Goal: Information Seeking & Learning: Learn about a topic

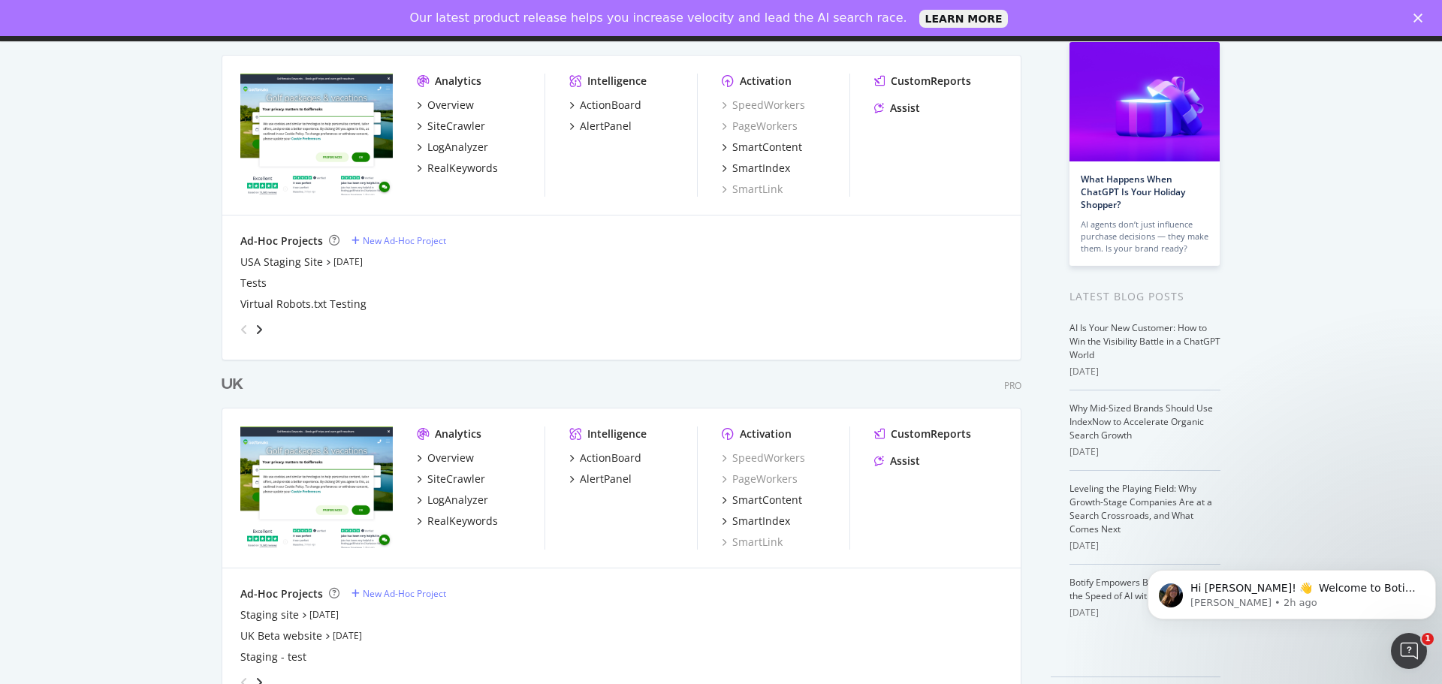
scroll to position [140, 0]
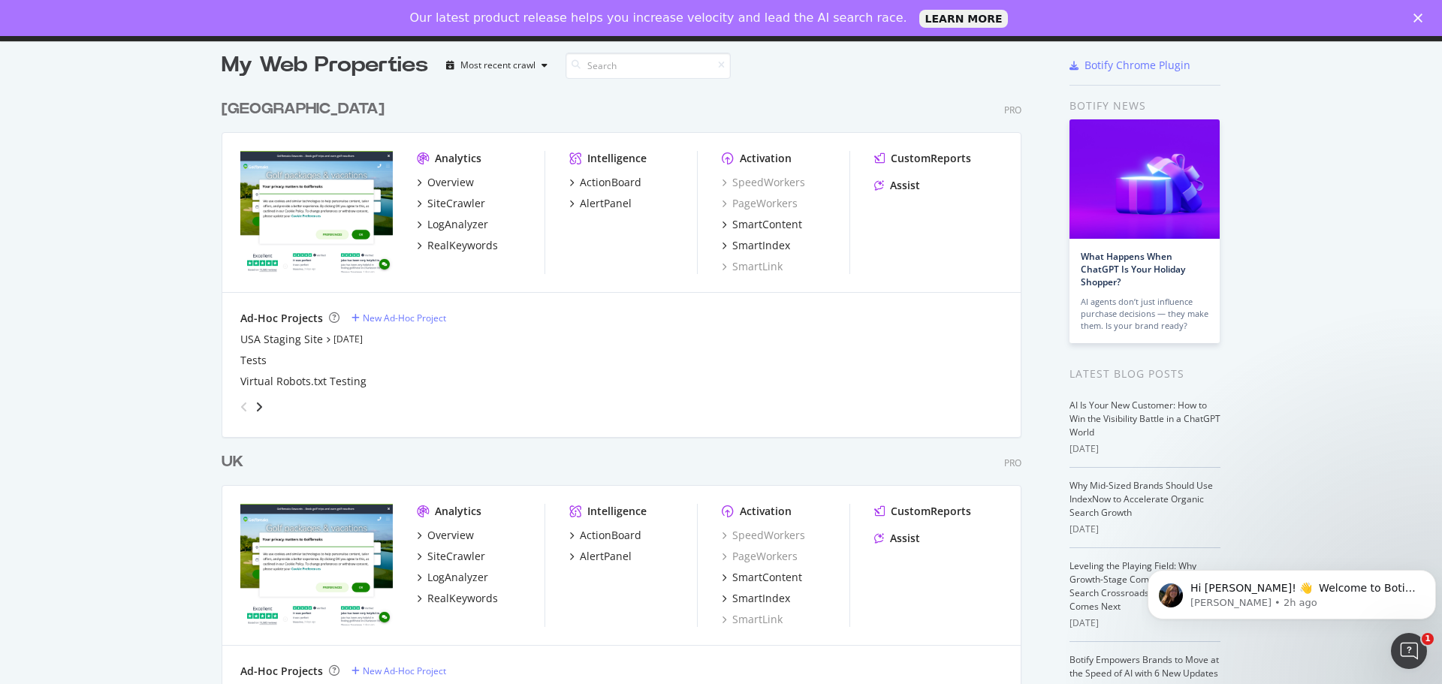
scroll to position [140, 0]
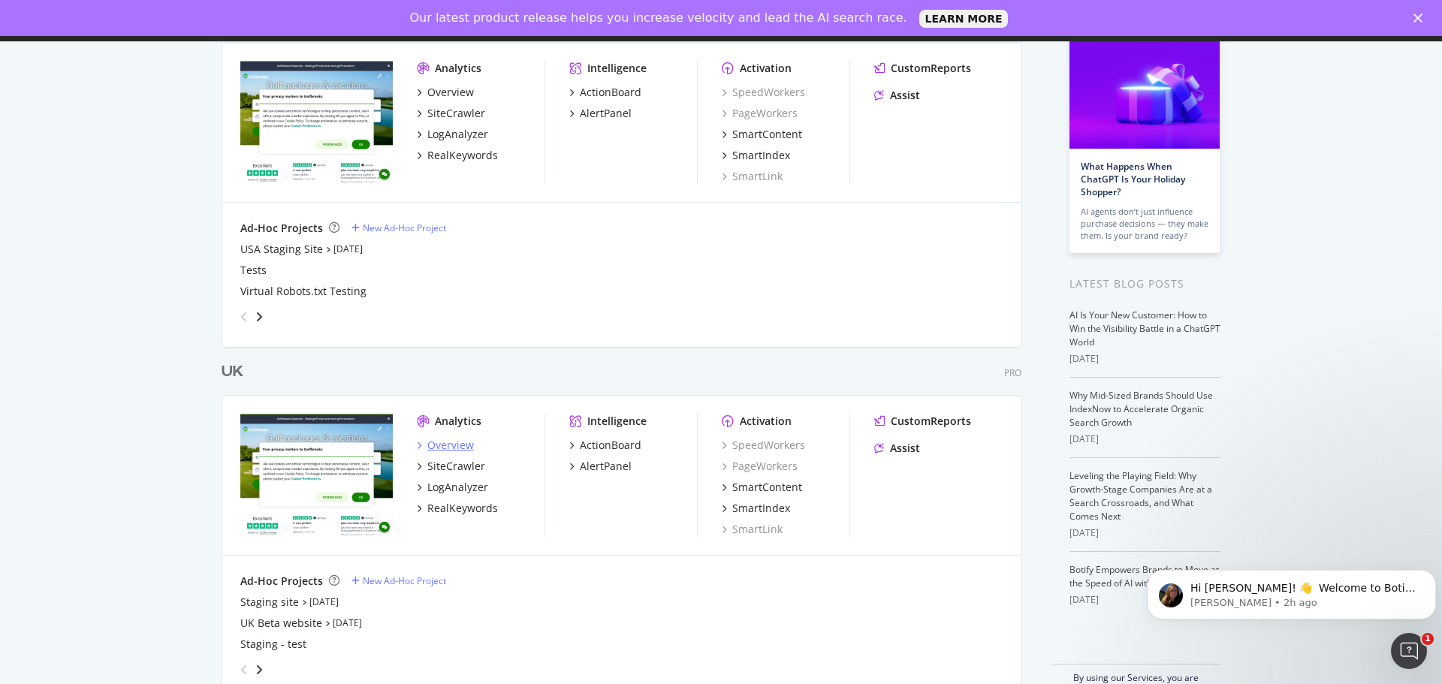
click at [436, 449] on div "Overview" at bounding box center [450, 445] width 47 height 15
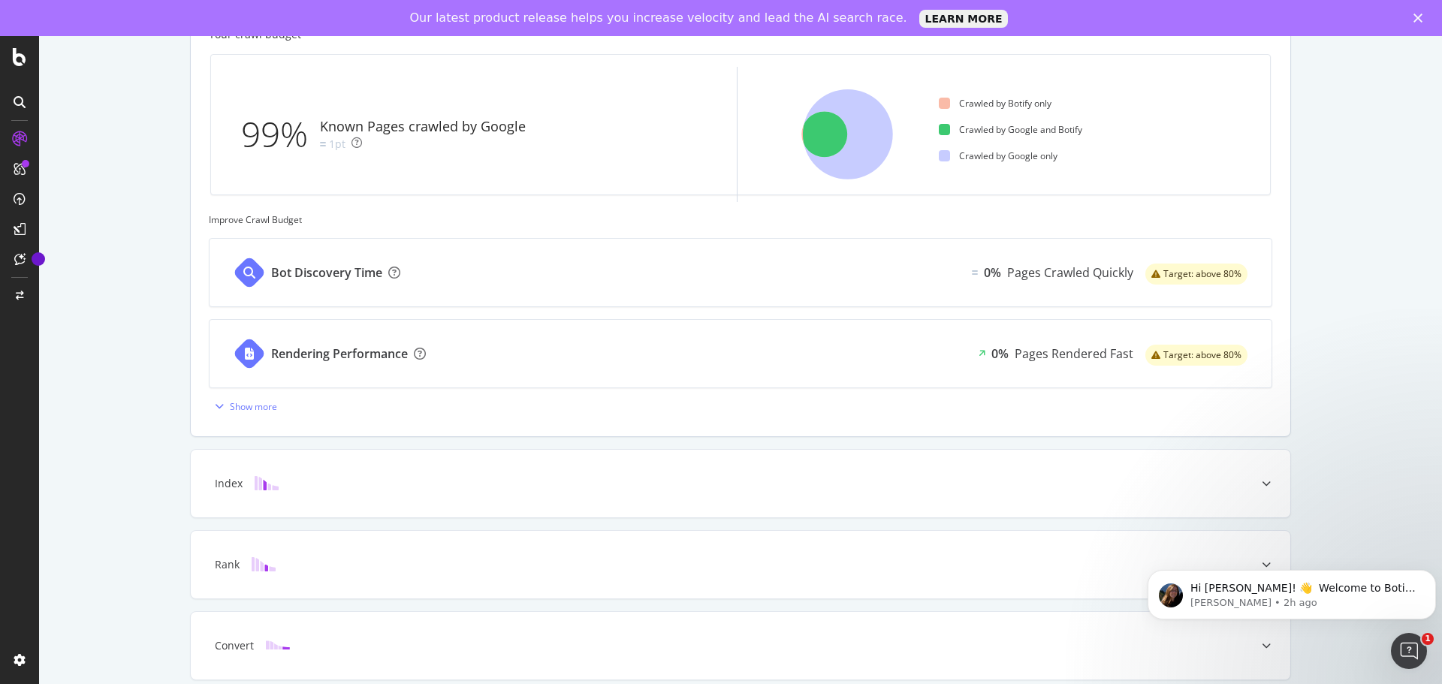
scroll to position [482, 0]
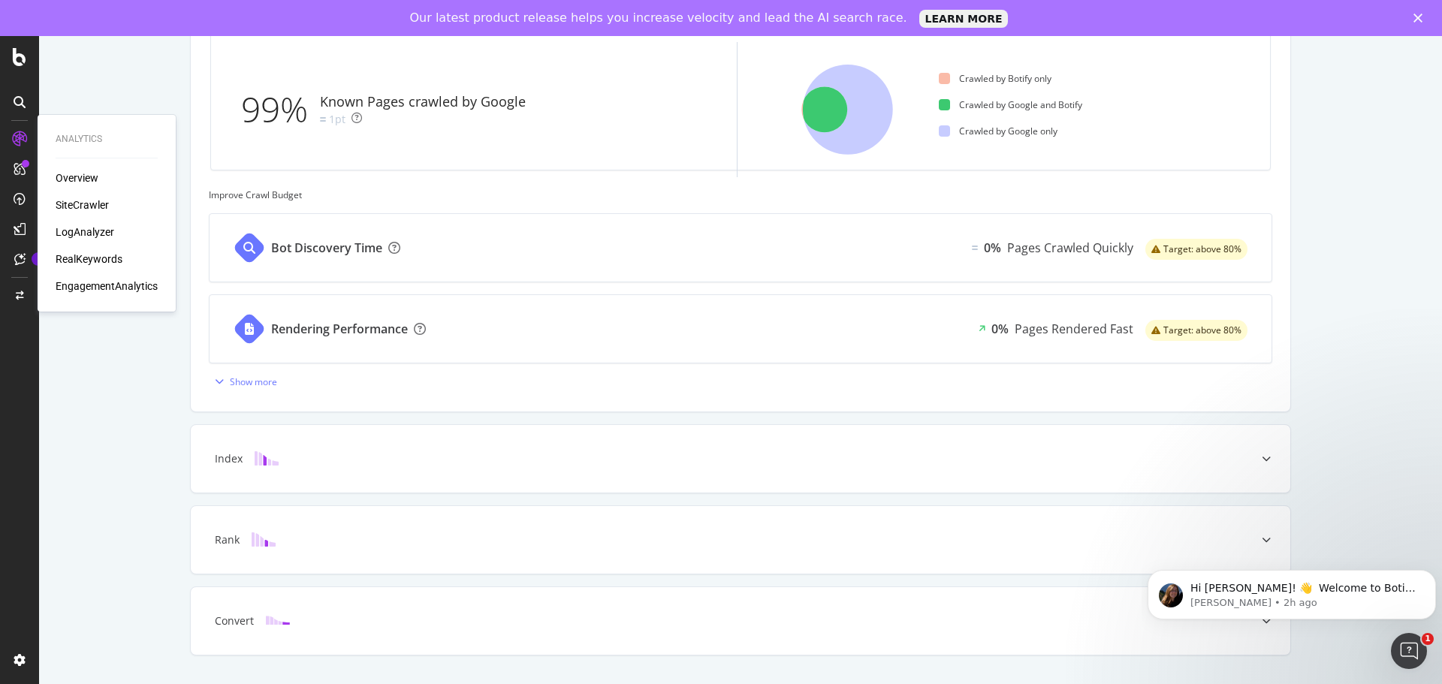
click at [77, 200] on div "SiteCrawler" at bounding box center [82, 205] width 53 height 15
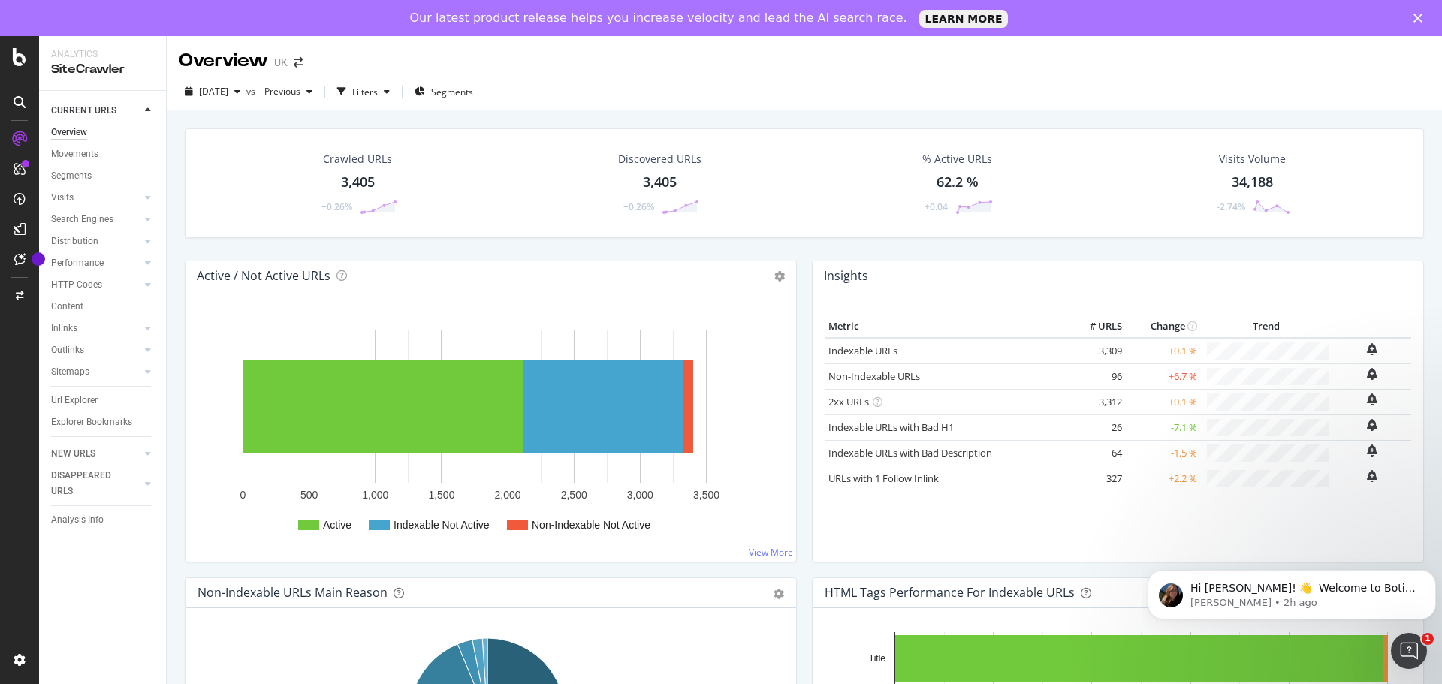
click at [886, 370] on link "Non-Indexable URLs" at bounding box center [875, 377] width 92 height 14
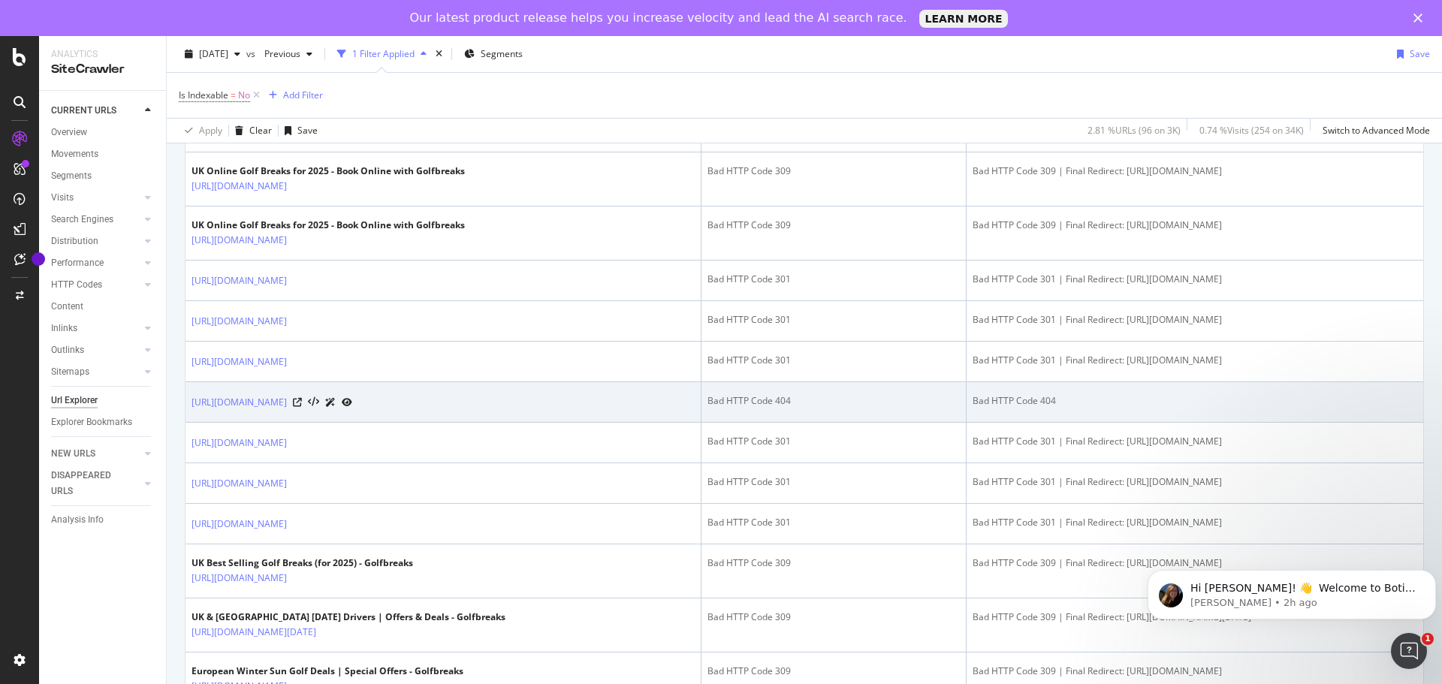
scroll to position [451, 0]
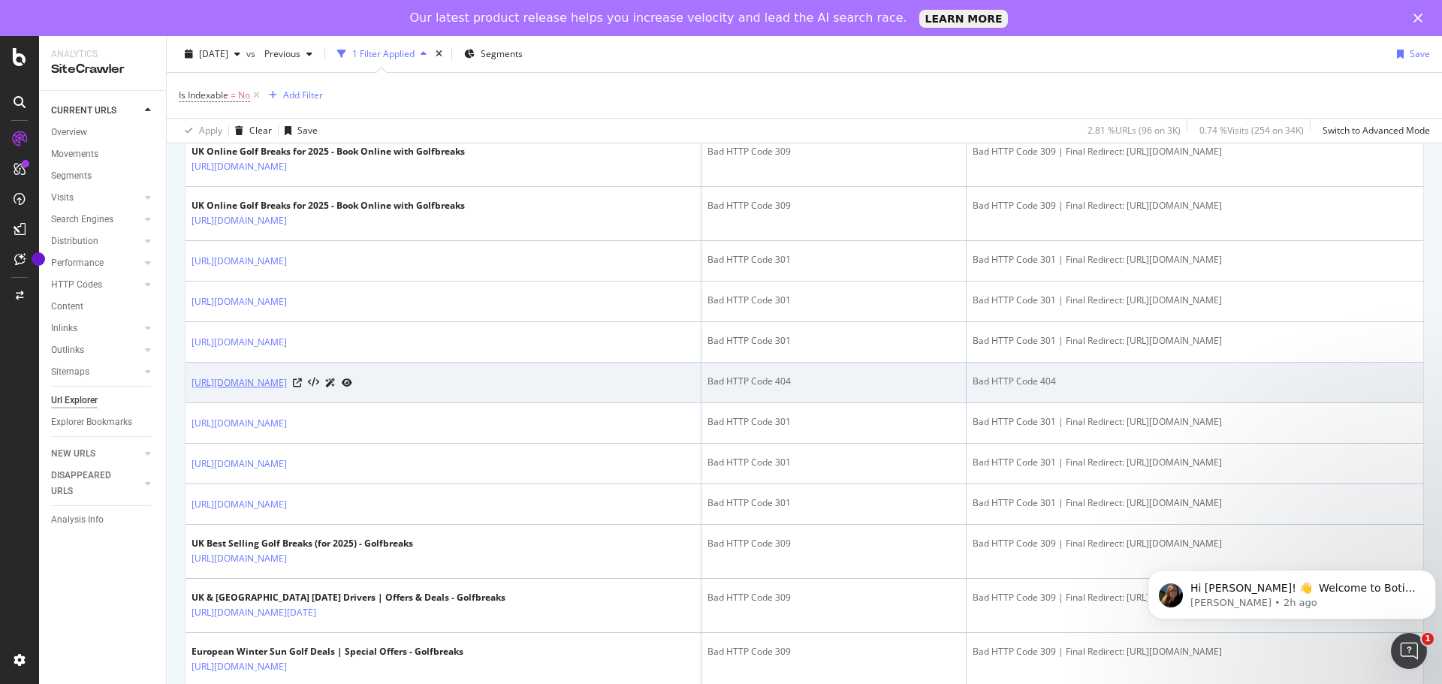
click at [287, 391] on link "[URL][DOMAIN_NAME]" at bounding box center [239, 383] width 95 height 15
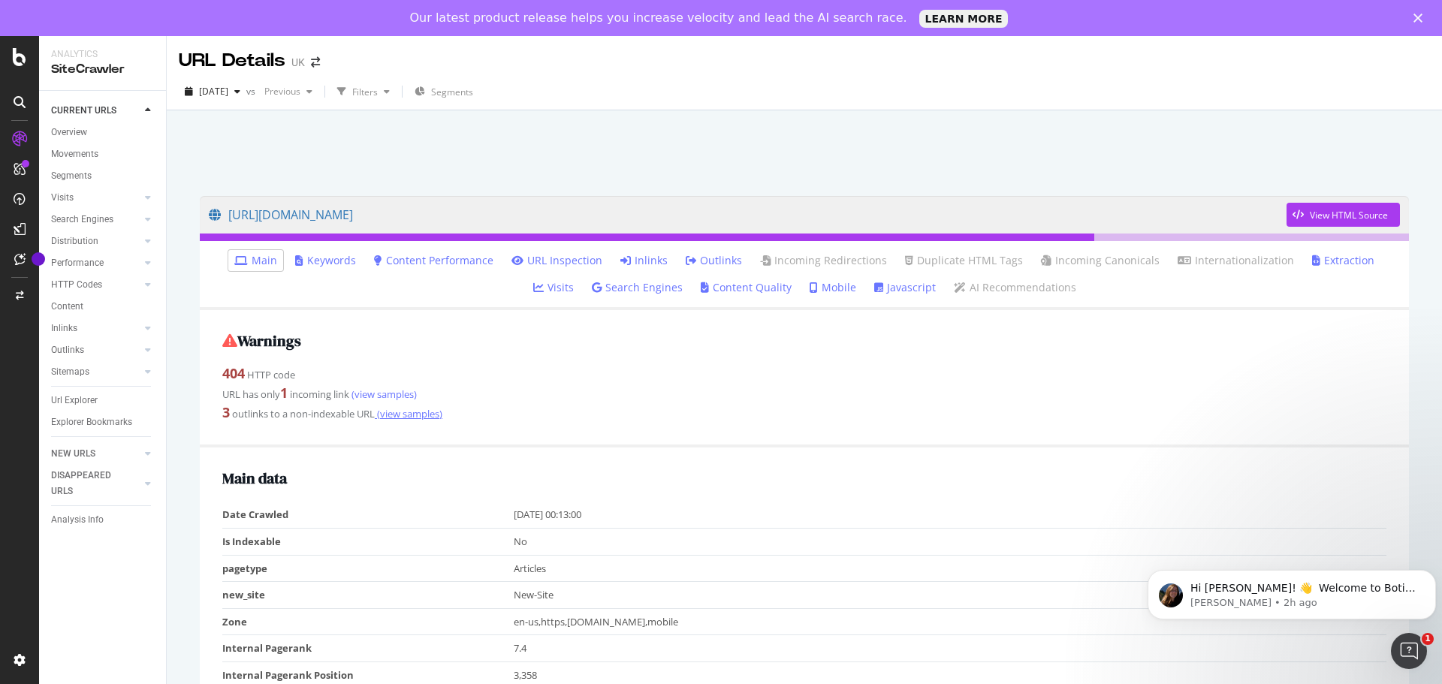
click at [412, 410] on link "(view samples)" at bounding box center [409, 414] width 68 height 14
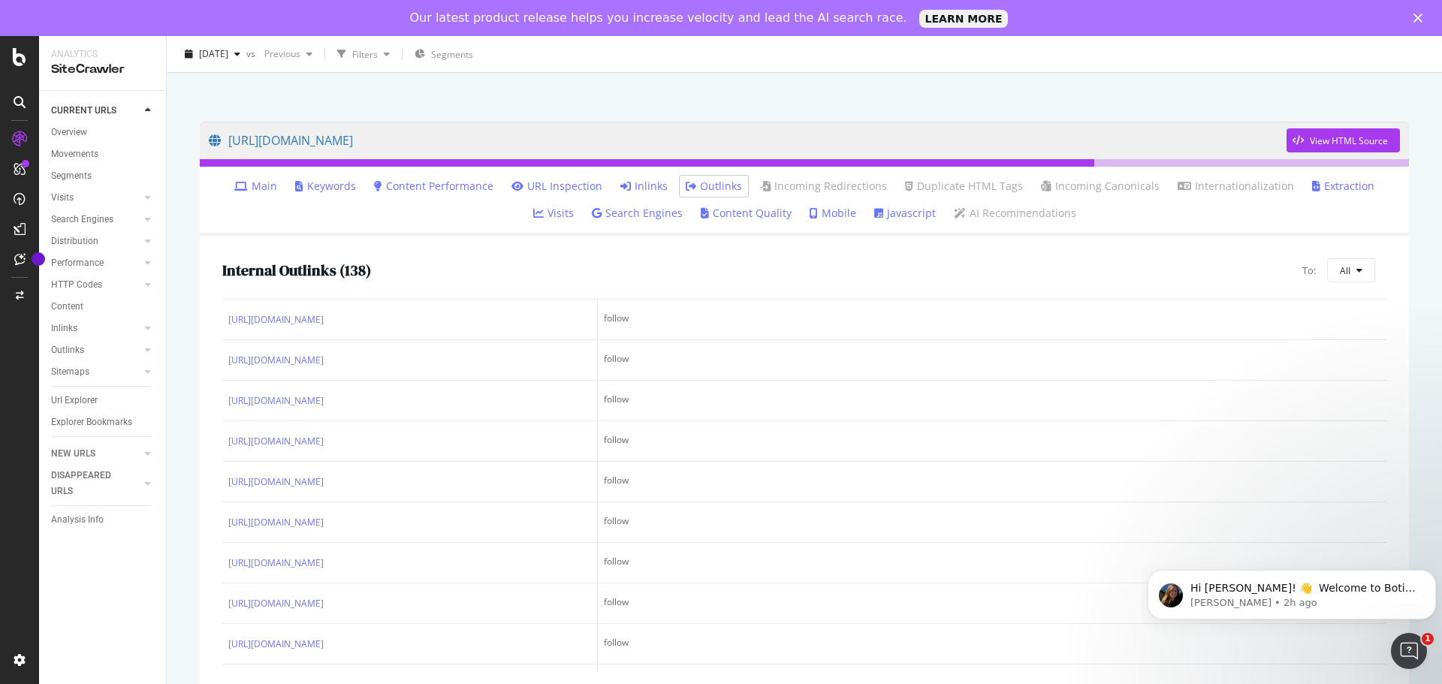
scroll to position [1202, 0]
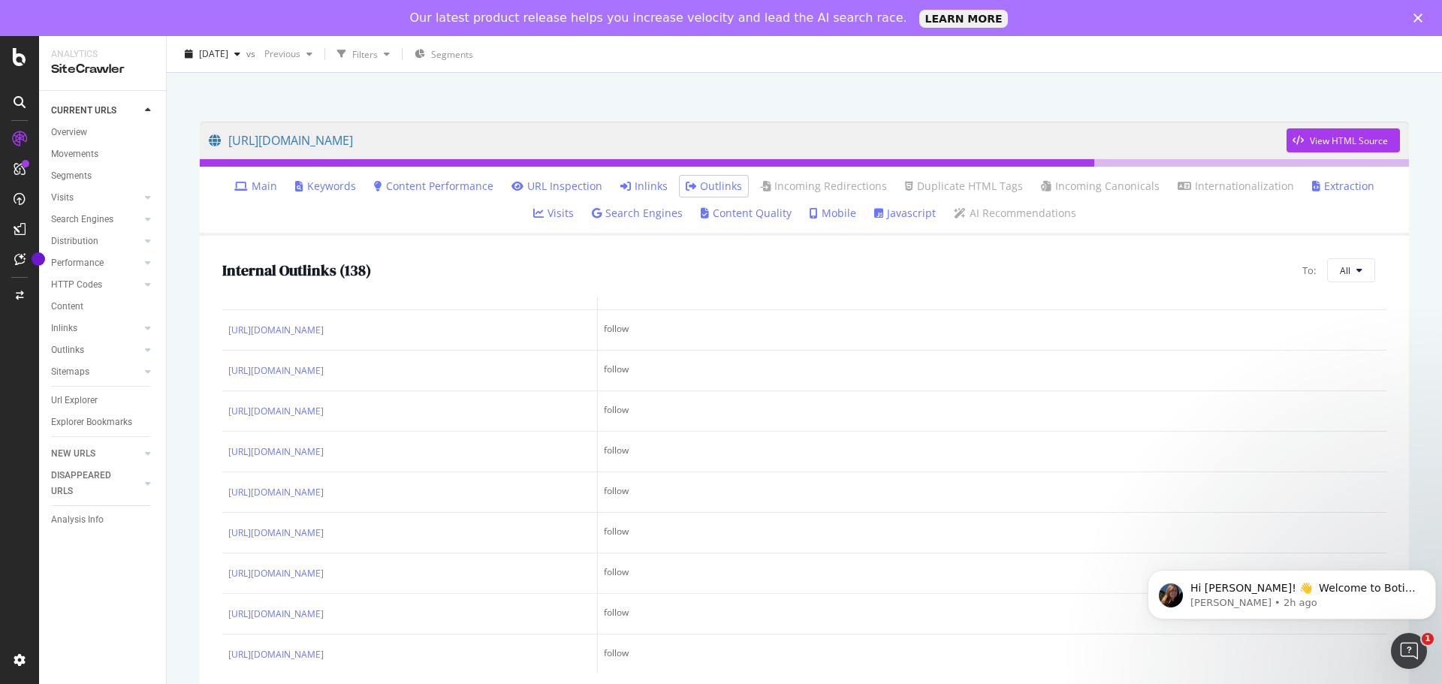
click at [244, 187] on link "Main" at bounding box center [255, 186] width 43 height 15
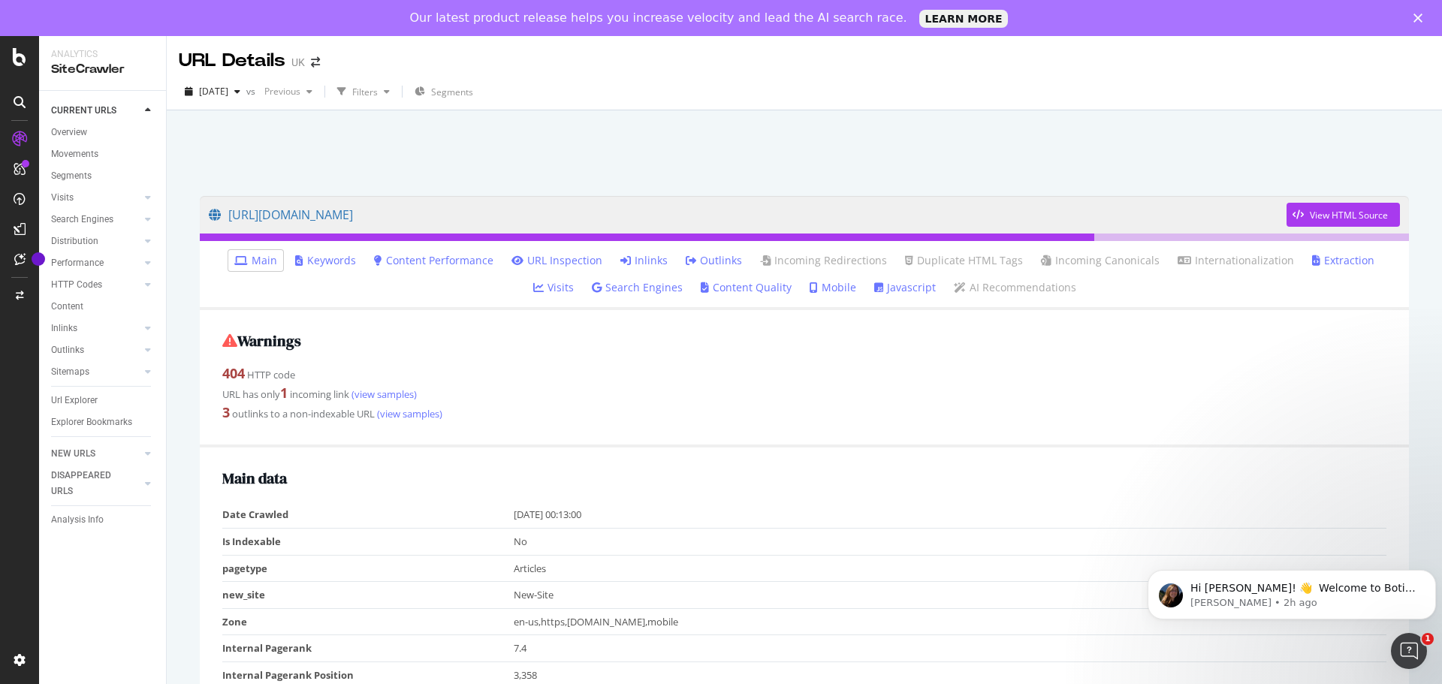
scroll to position [75, 0]
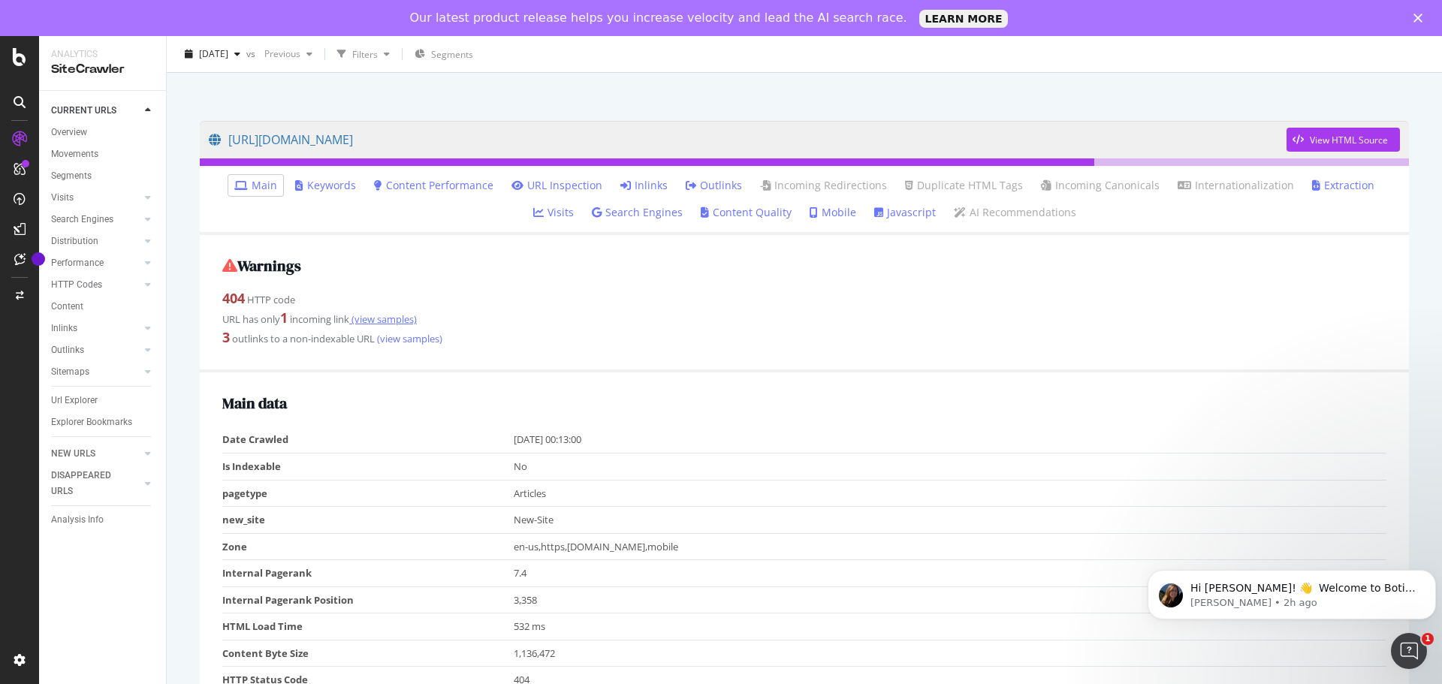
click at [414, 318] on link "(view samples)" at bounding box center [383, 319] width 68 height 14
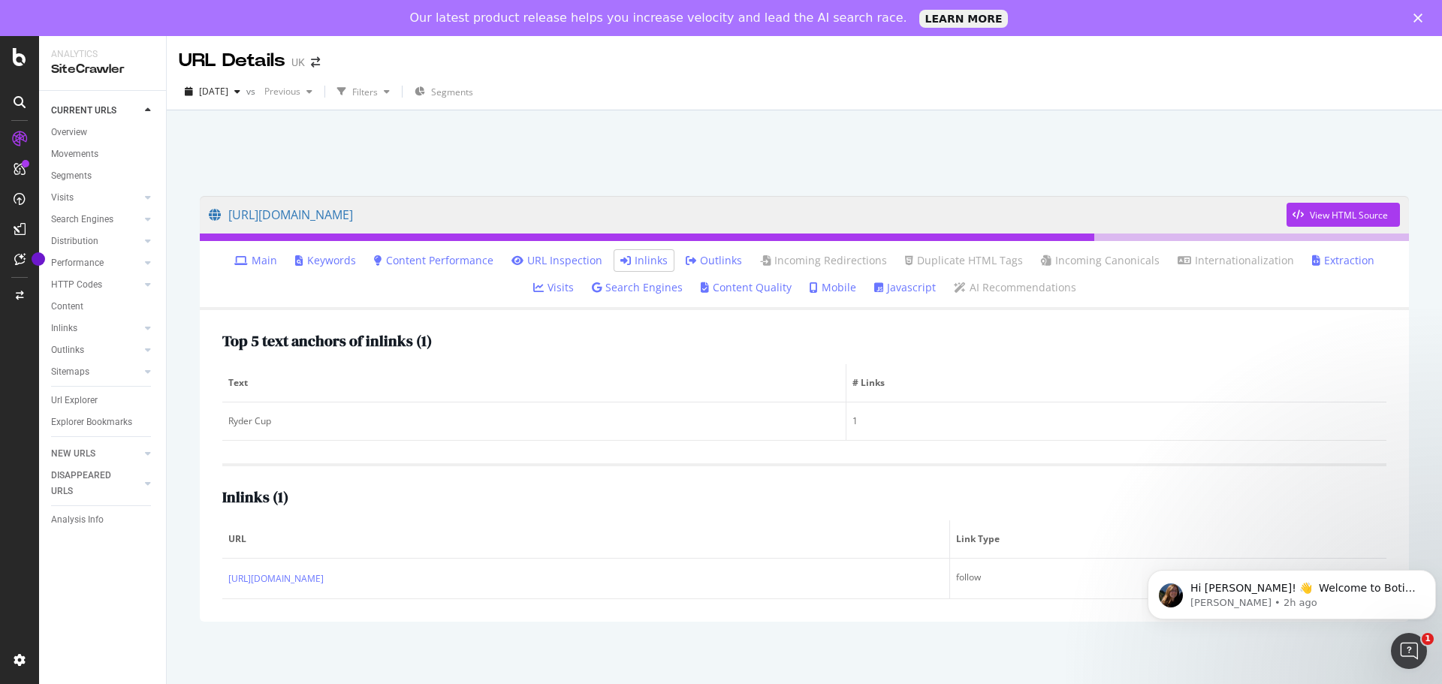
click at [234, 261] on link "Main" at bounding box center [255, 260] width 43 height 15
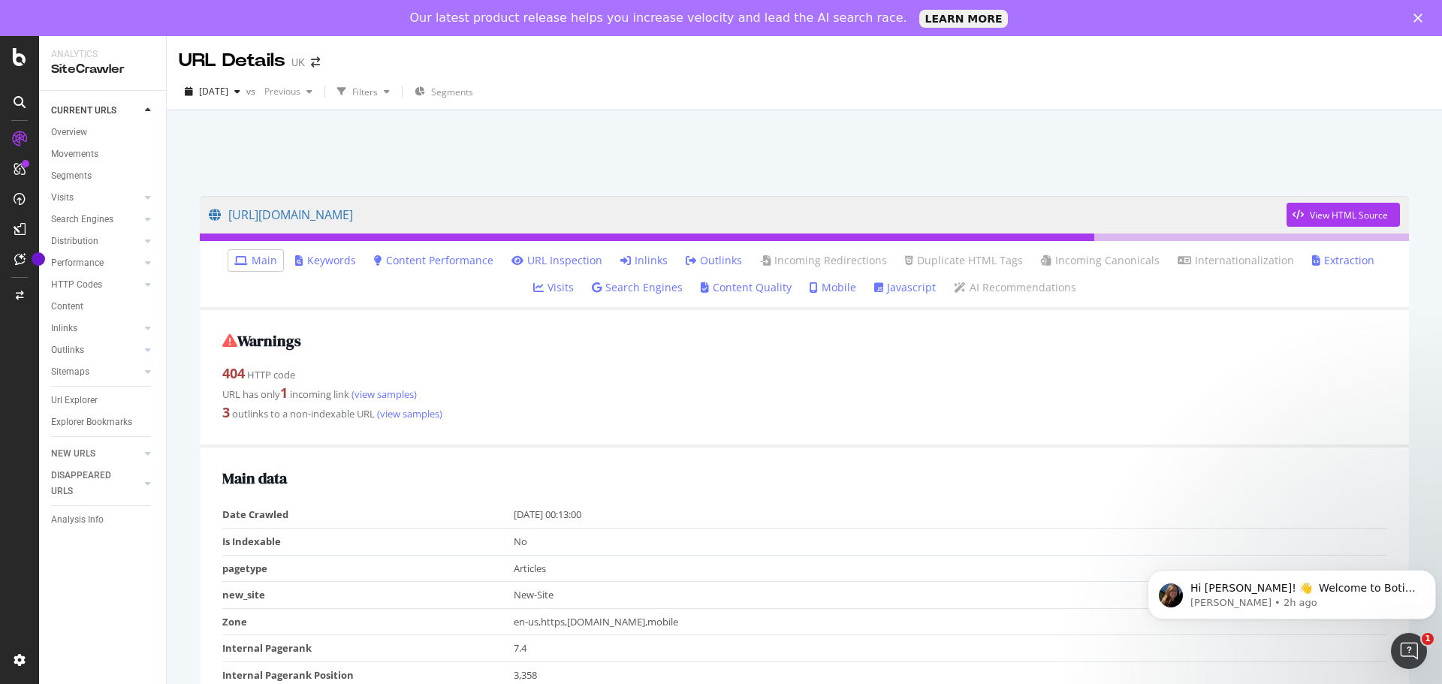
click at [527, 264] on link "URL Inspection" at bounding box center [557, 260] width 91 height 15
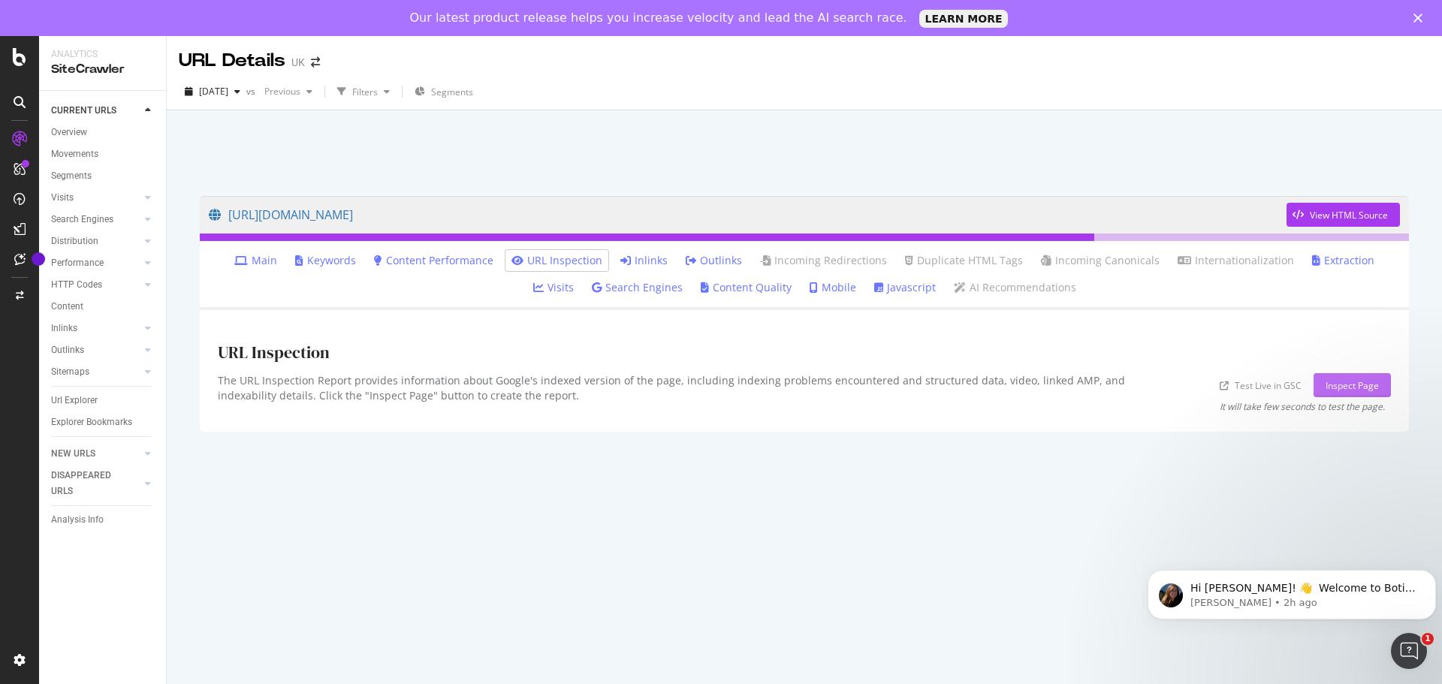
click at [1333, 382] on div "Inspect Page" at bounding box center [1352, 385] width 53 height 13
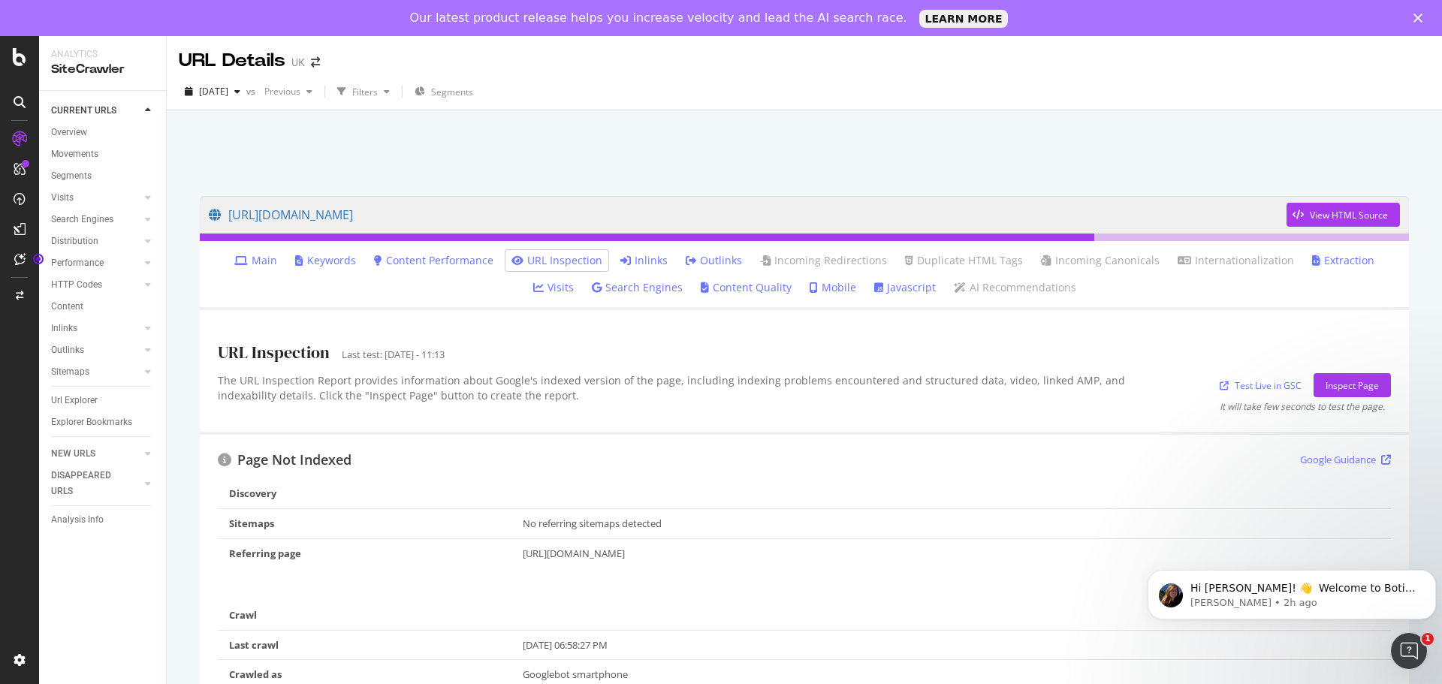
click at [235, 262] on link "Main" at bounding box center [255, 260] width 43 height 15
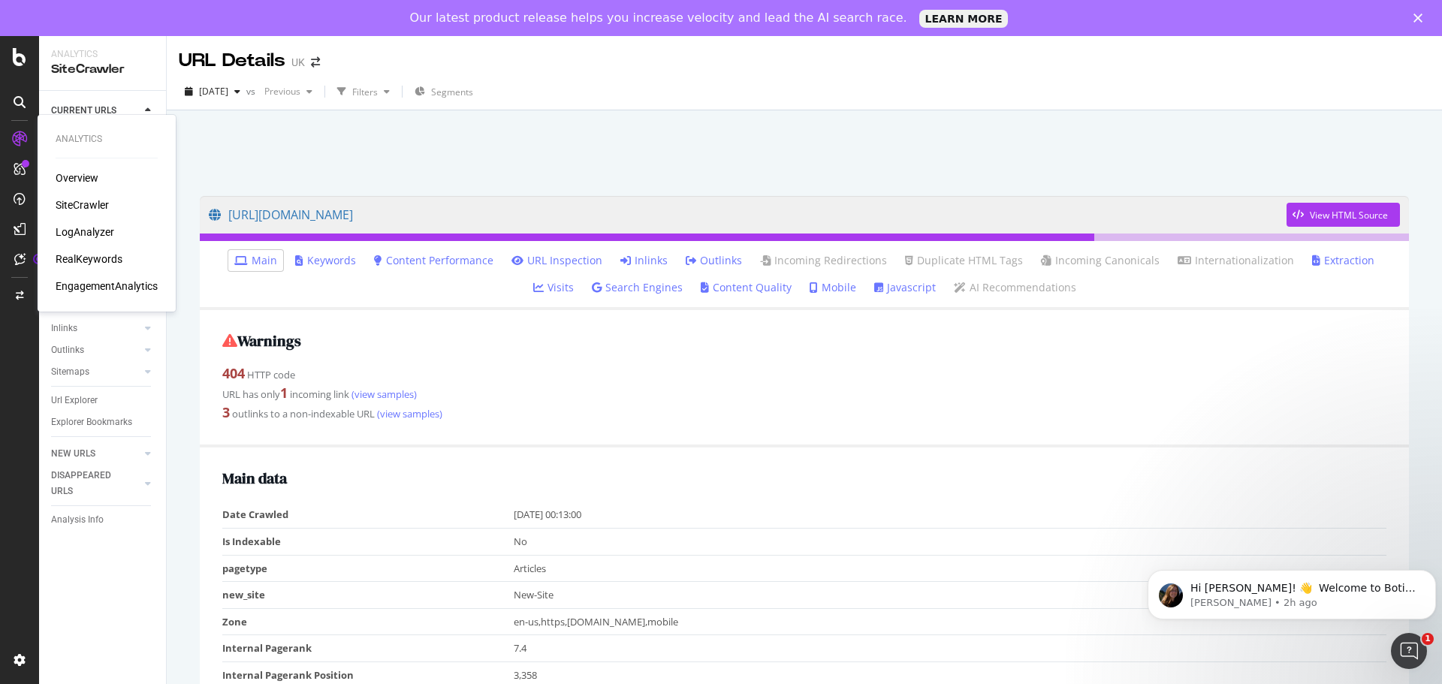
click at [65, 204] on div "SiteCrawler" at bounding box center [82, 205] width 53 height 15
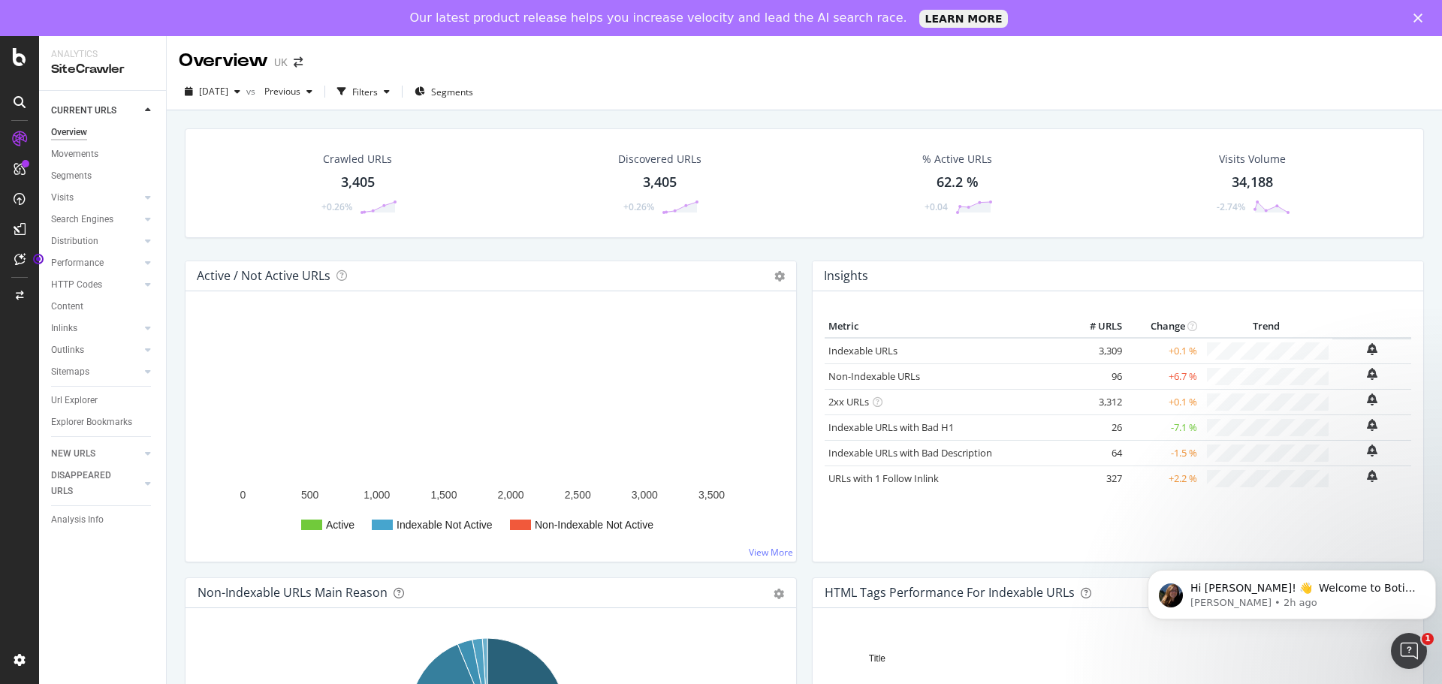
scroll to position [75, 0]
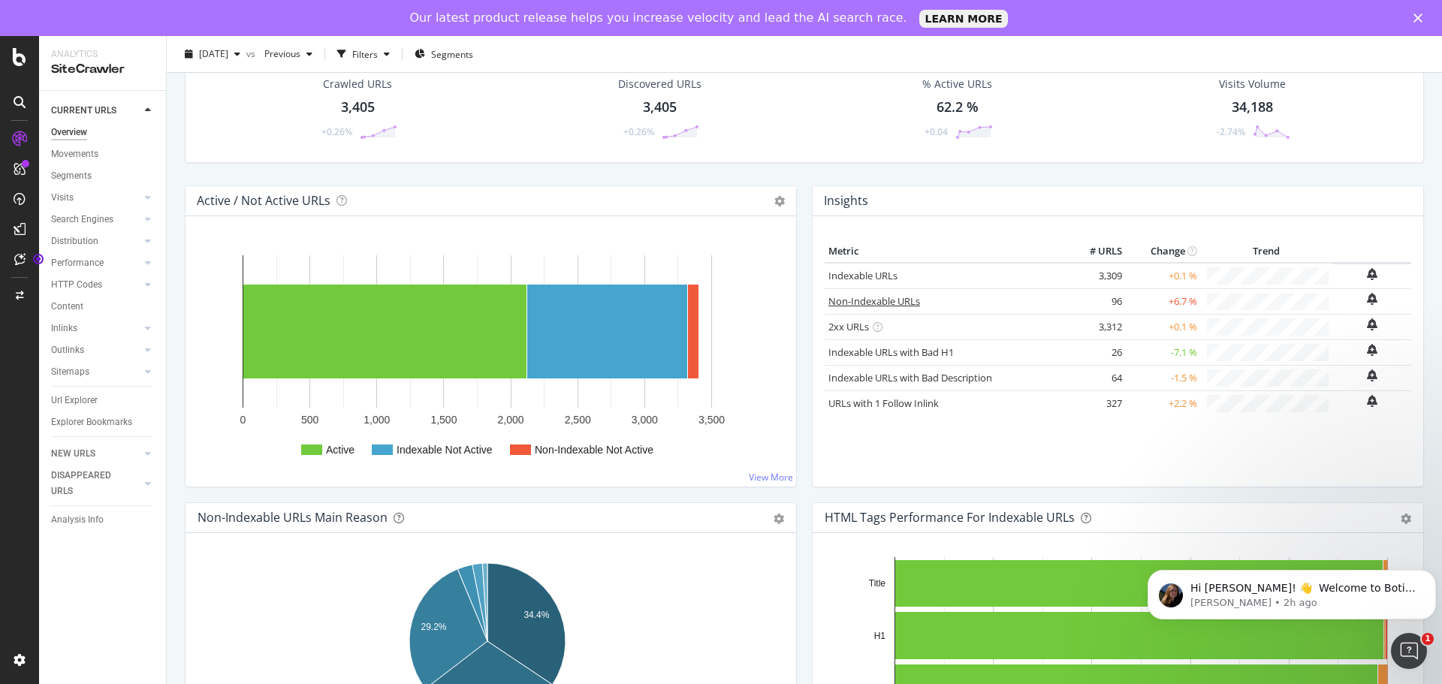
click at [893, 297] on link "Non-Indexable URLs" at bounding box center [875, 301] width 92 height 14
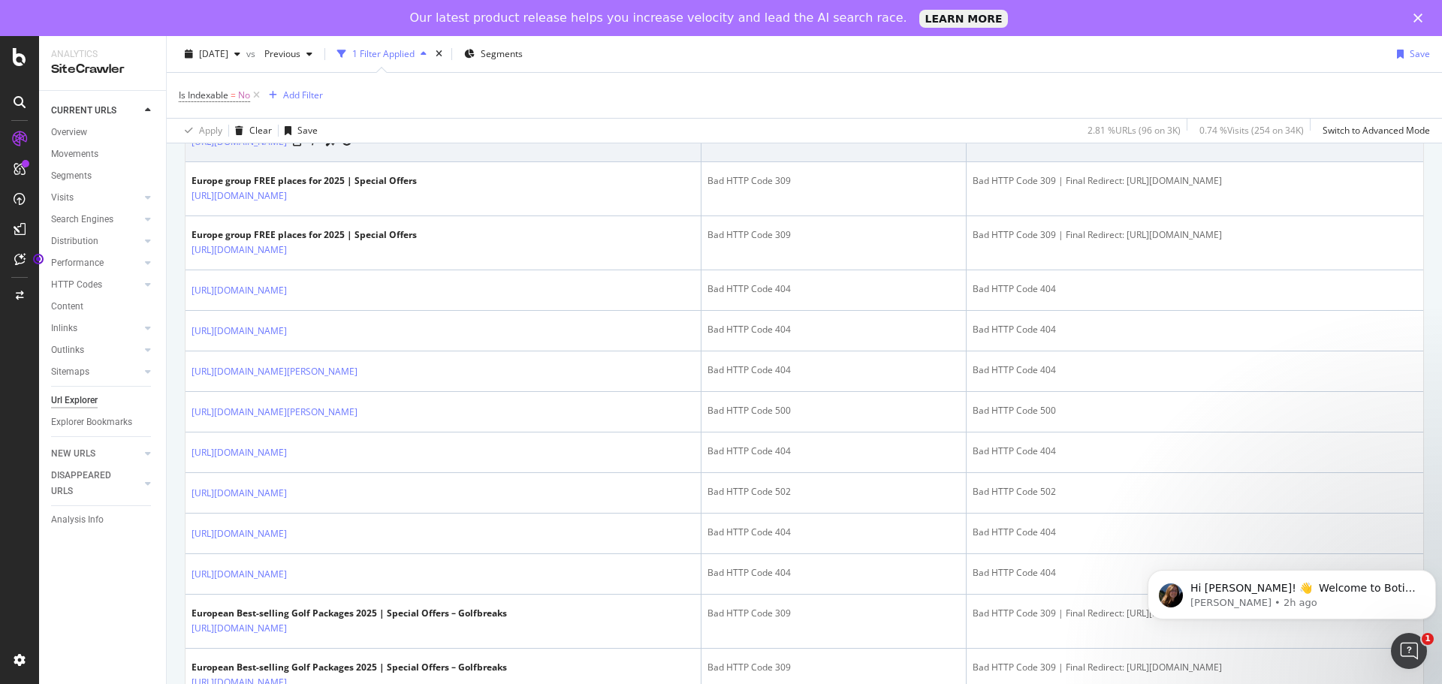
scroll to position [1127, 0]
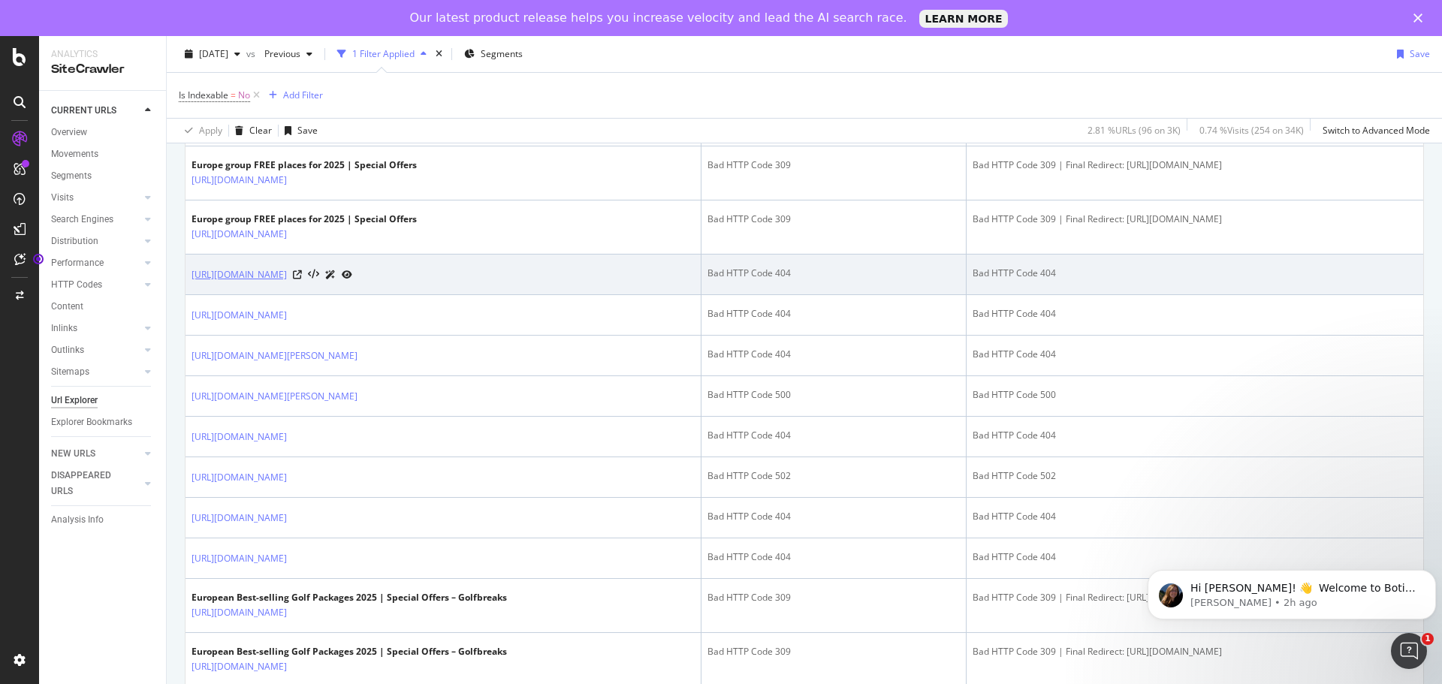
click at [287, 282] on link "[URL][DOMAIN_NAME]" at bounding box center [239, 274] width 95 height 15
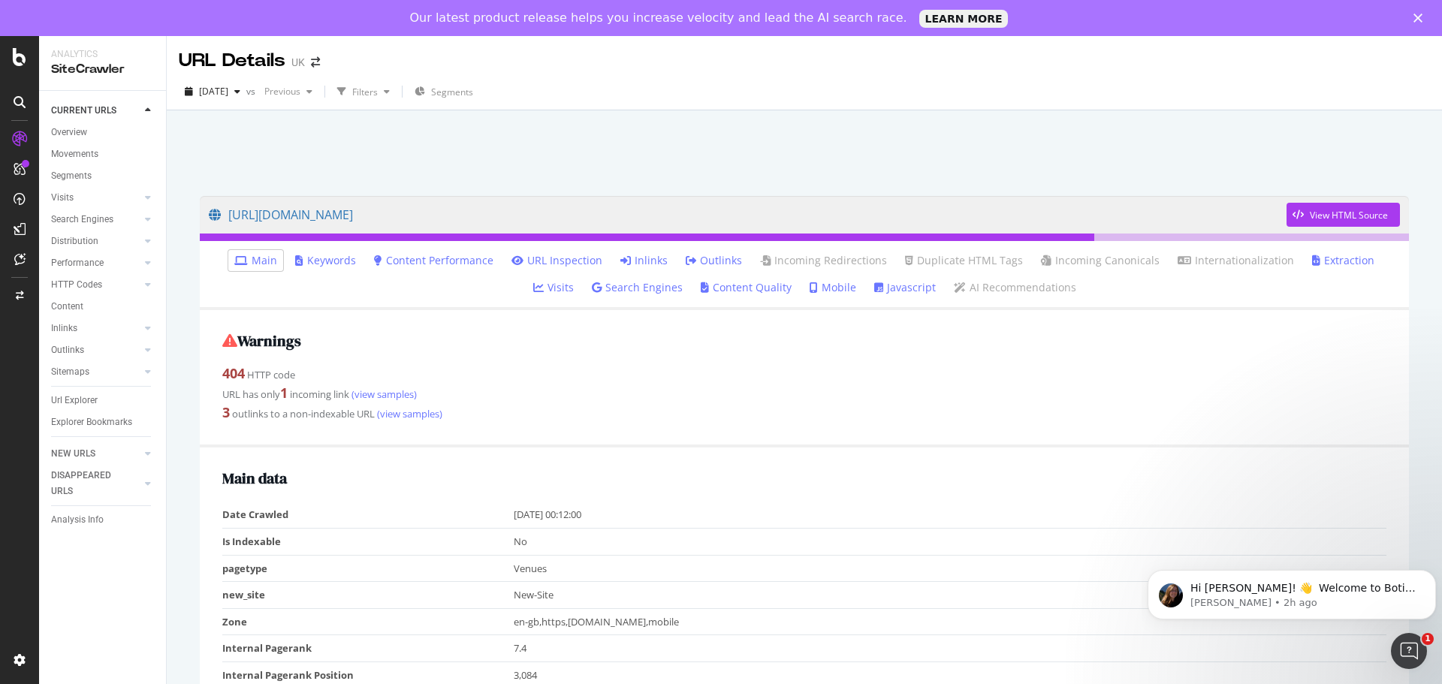
click at [309, 256] on link "Keywords" at bounding box center [325, 260] width 61 height 15
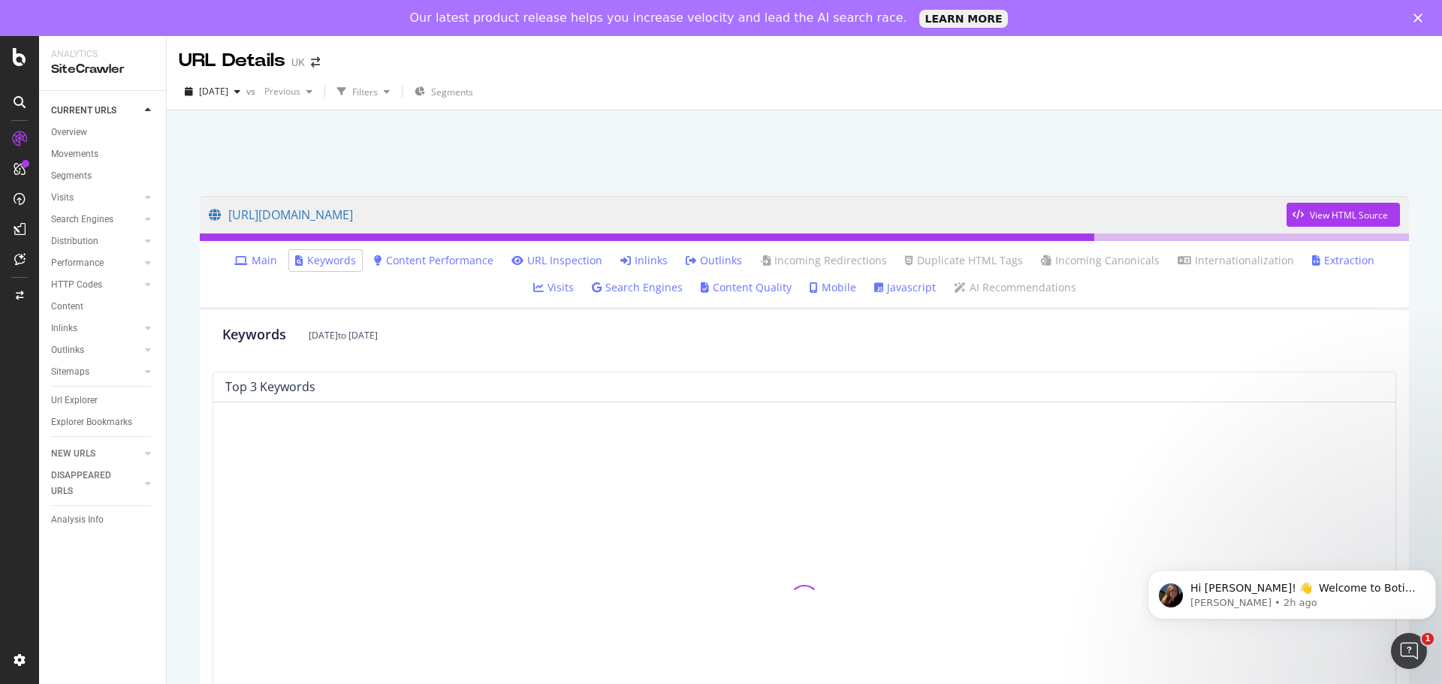
click at [553, 256] on link "URL Inspection" at bounding box center [557, 260] width 91 height 15
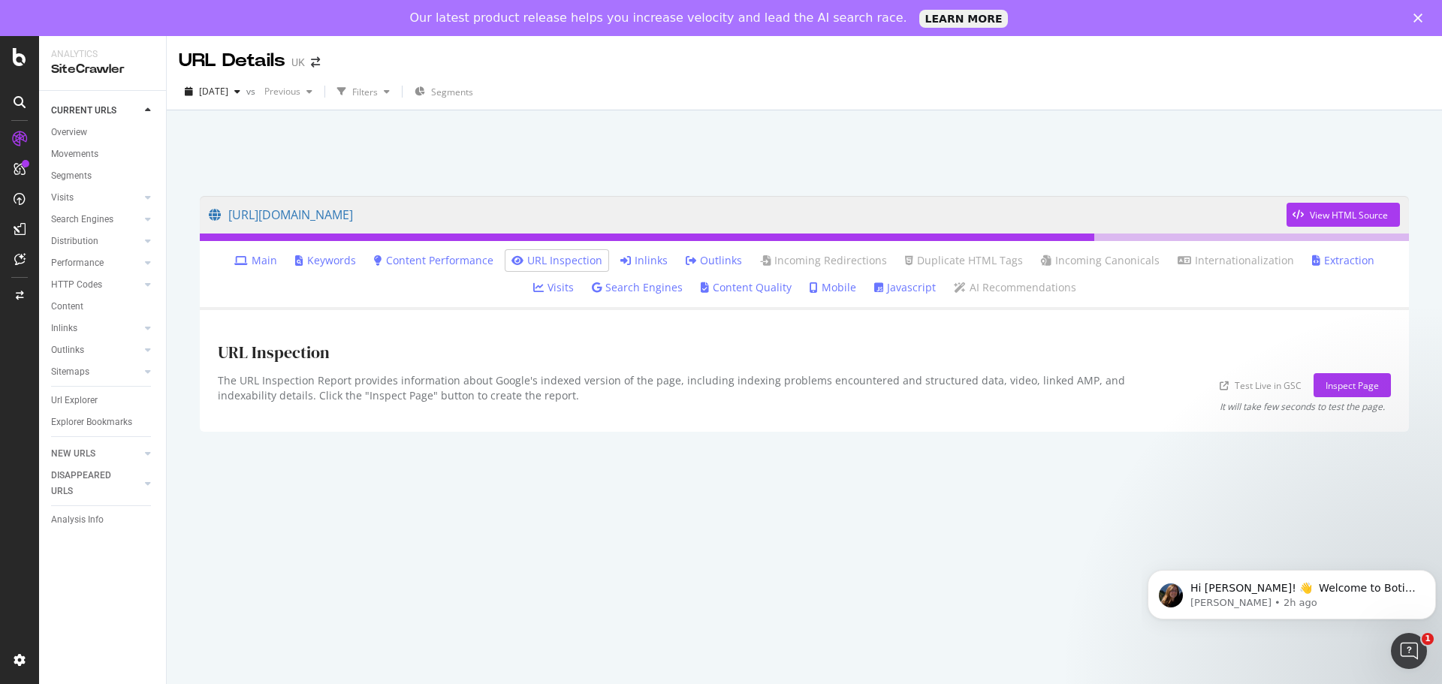
click at [620, 258] on link "Inlinks" at bounding box center [643, 260] width 47 height 15
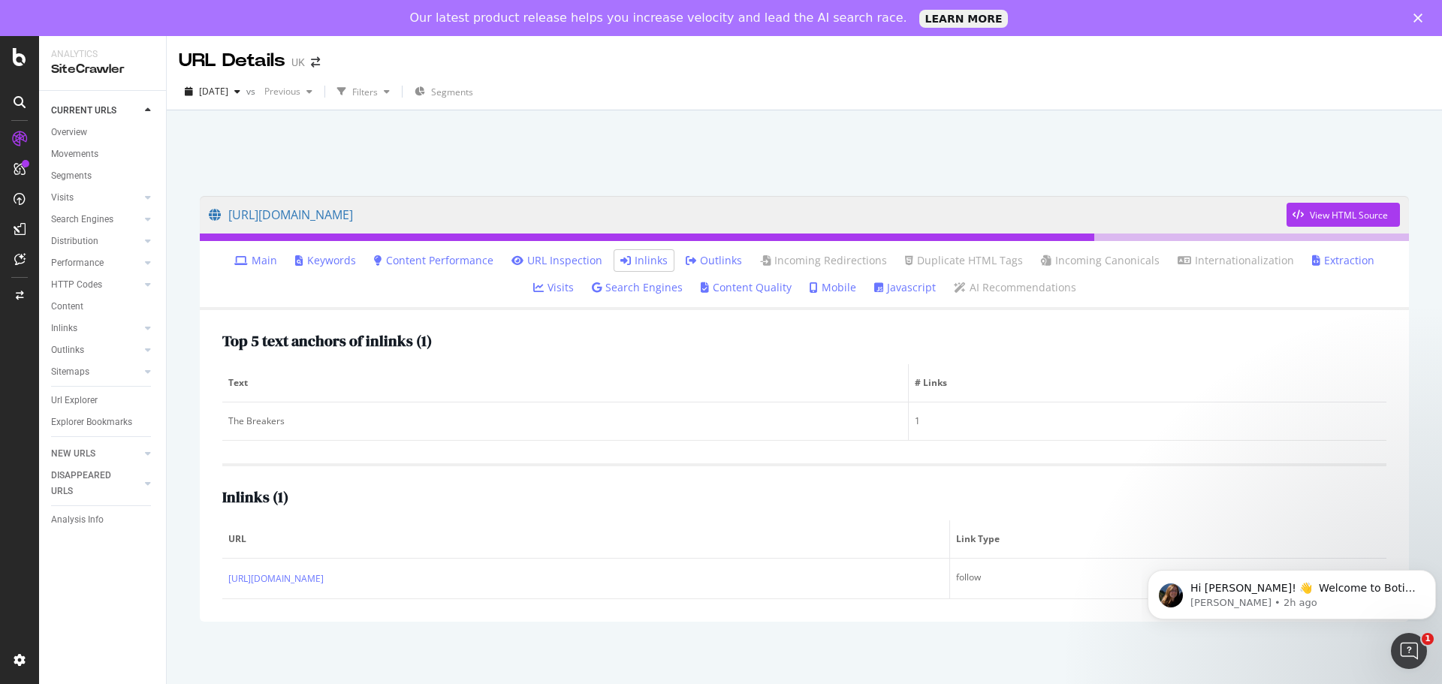
click at [686, 261] on link "Outlinks" at bounding box center [714, 260] width 56 height 15
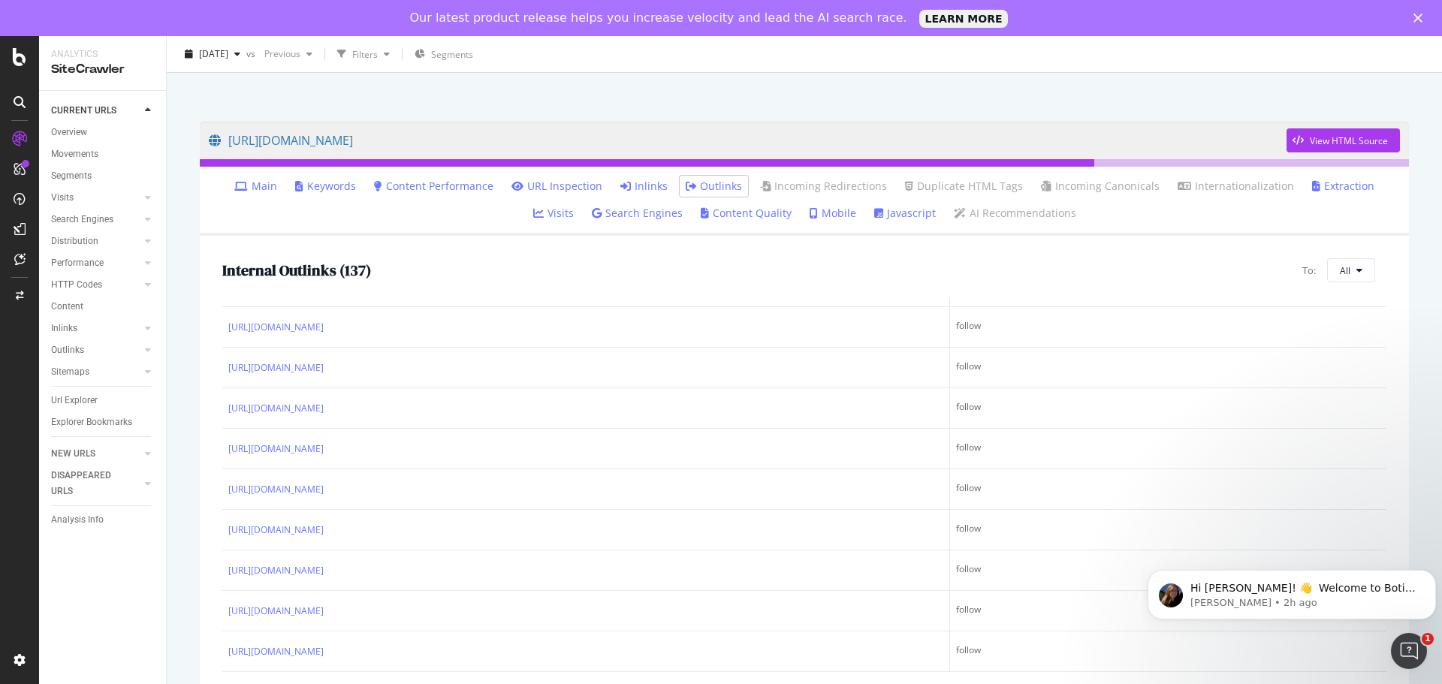
scroll to position [676, 0]
click at [243, 189] on link "Main" at bounding box center [255, 186] width 43 height 15
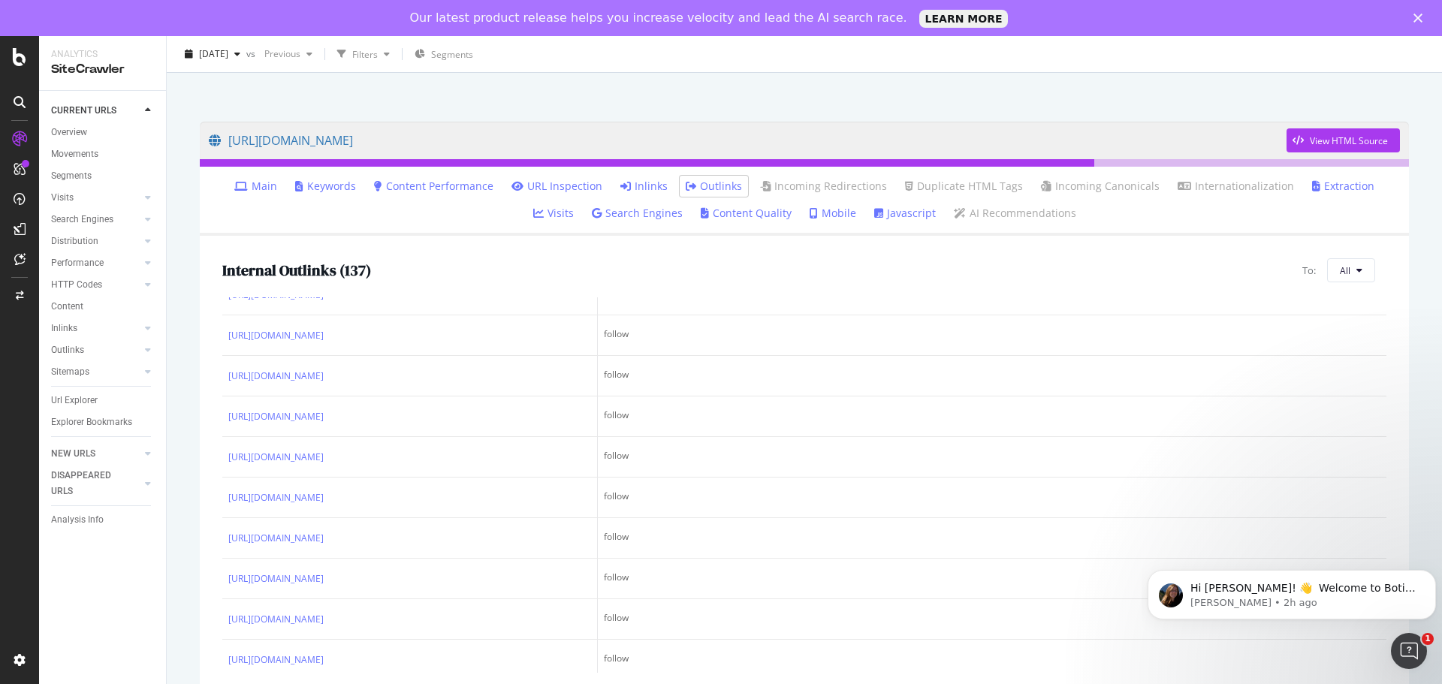
scroll to position [751, 0]
click at [96, 207] on div "SiteCrawler" at bounding box center [82, 205] width 53 height 15
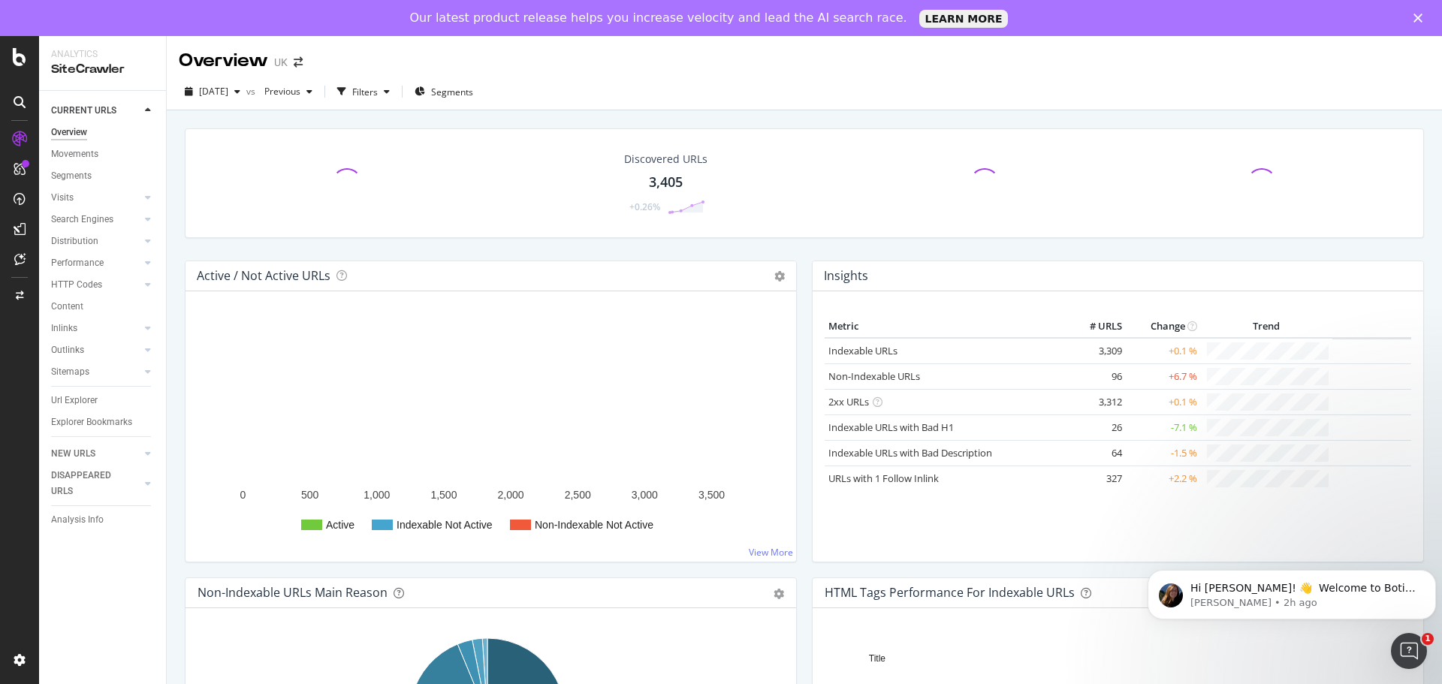
scroll to position [225, 0]
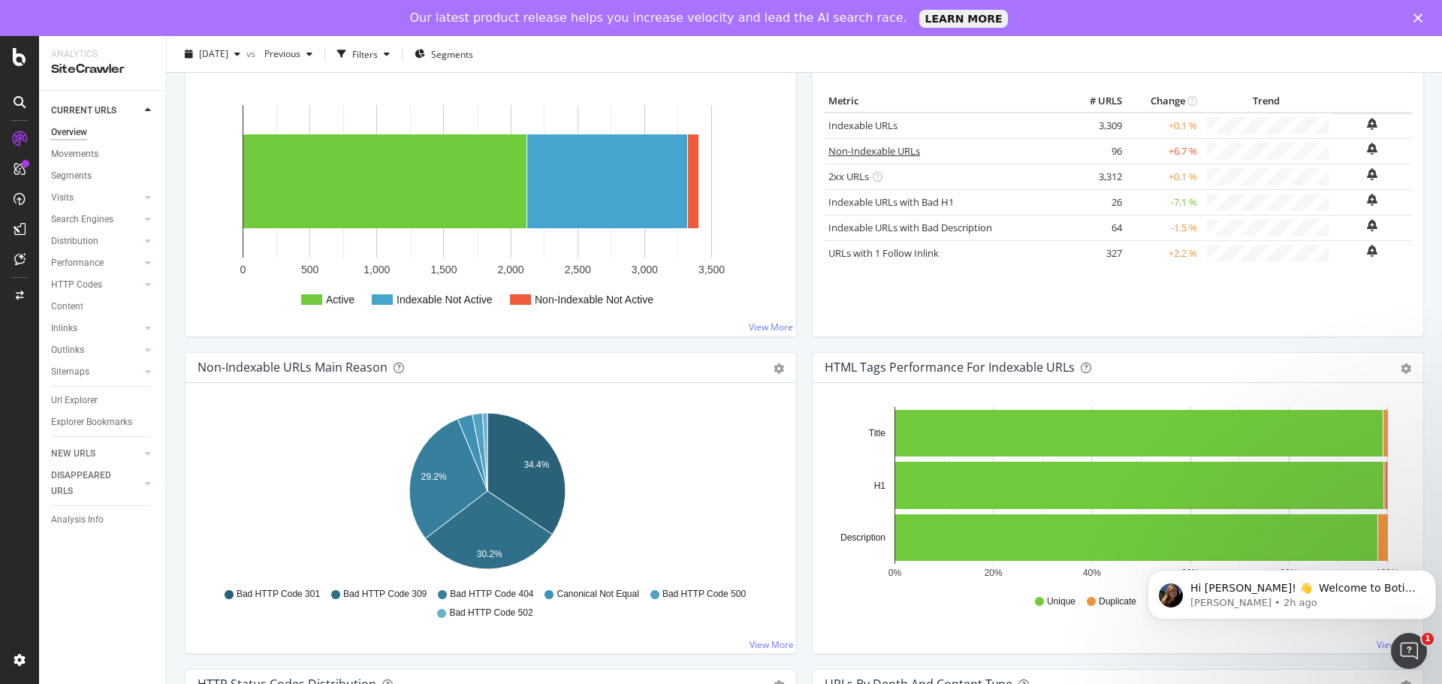
click at [855, 152] on link "Non-Indexable URLs" at bounding box center [875, 151] width 92 height 14
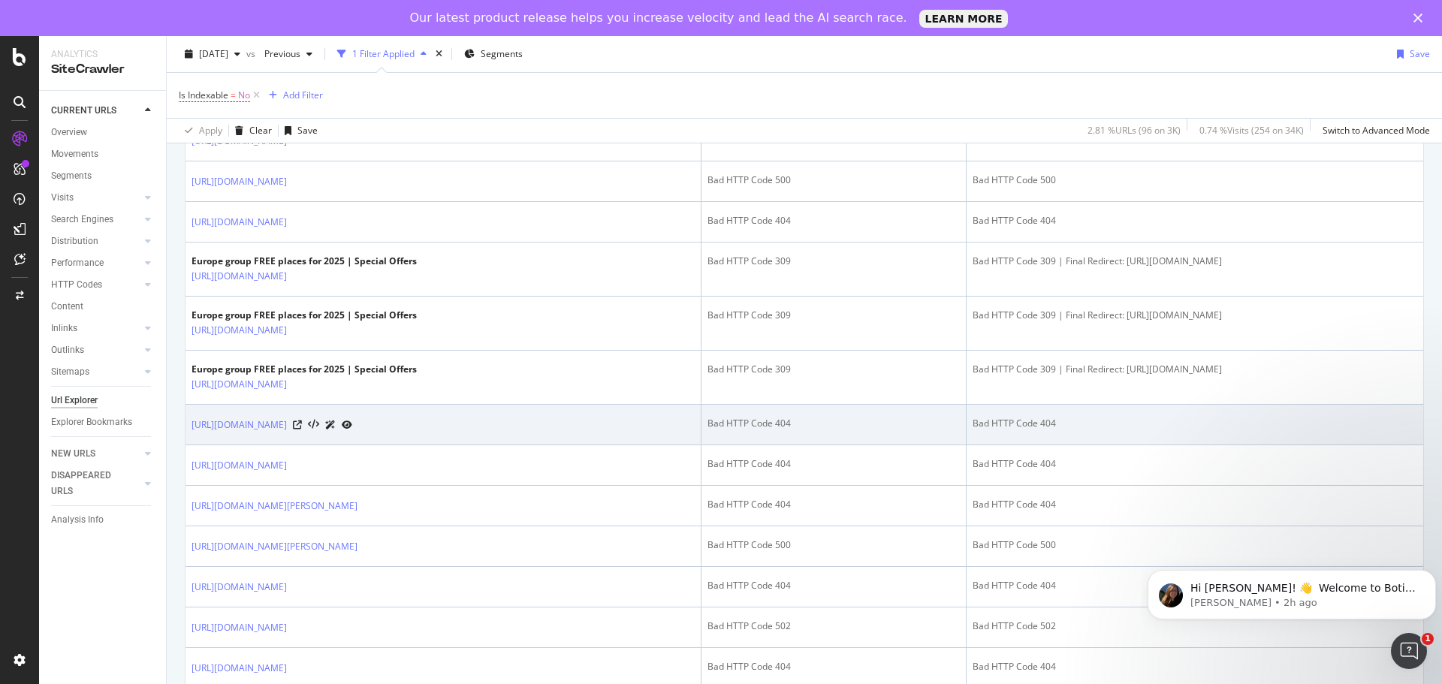
scroll to position [1052, 0]
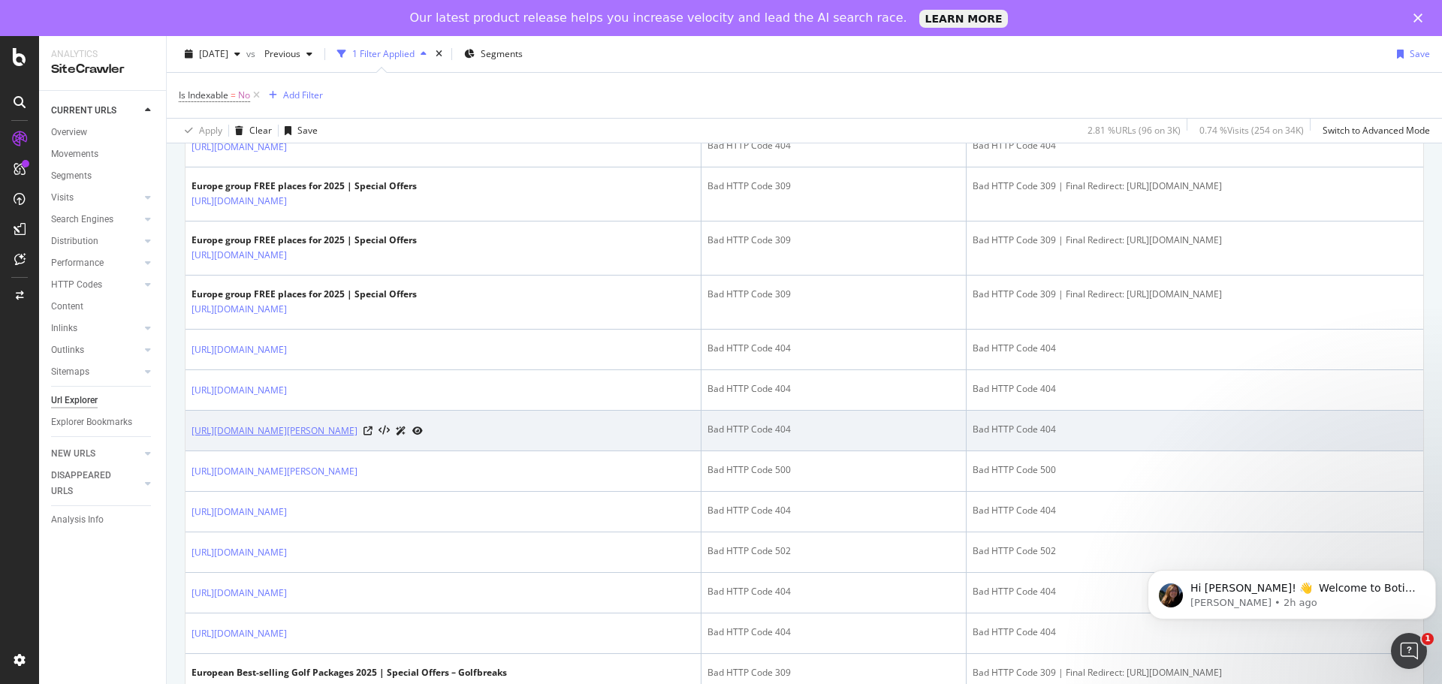
click at [358, 439] on link "[URL][DOMAIN_NAME][PERSON_NAME]" at bounding box center [275, 431] width 166 height 15
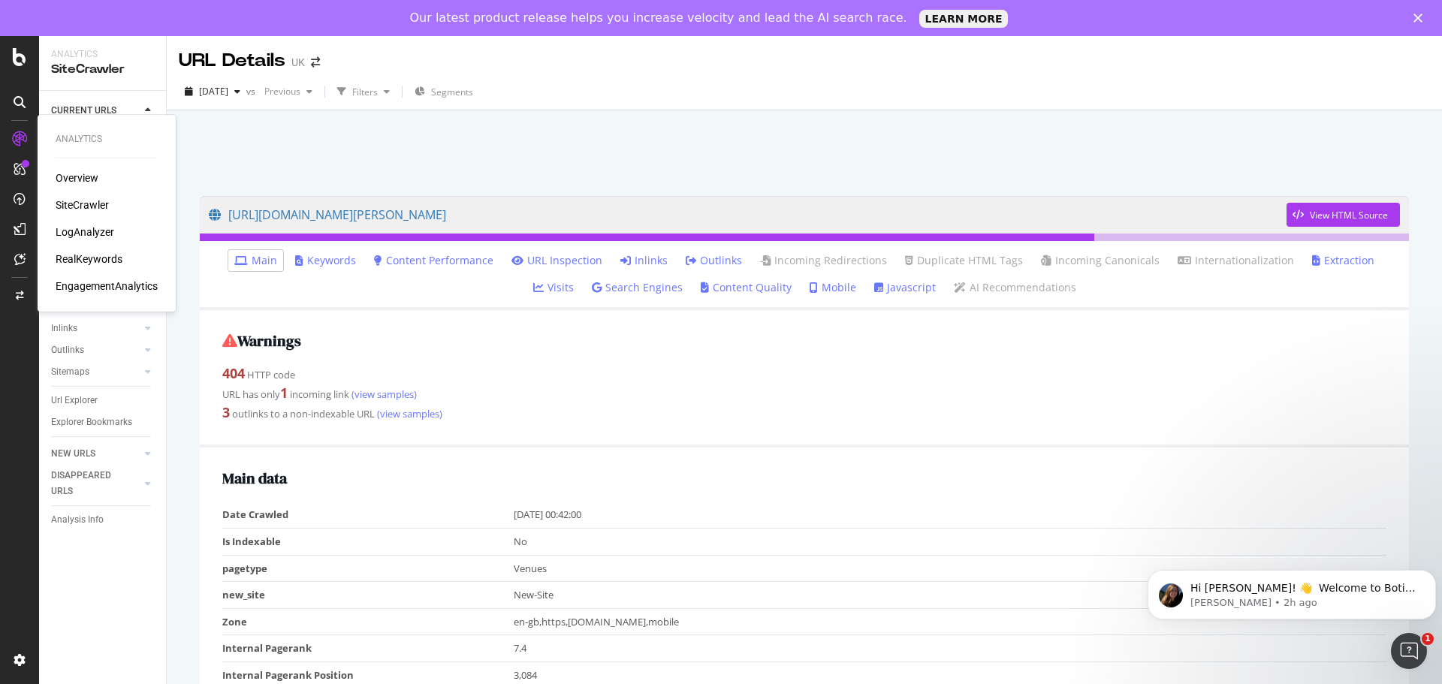
click at [19, 129] on div "Analytics Overview SiteCrawler LogAnalyzer RealKeywords EngagementAnalytics" at bounding box center [19, 378] width 39 height 684
click at [68, 205] on div "SiteCrawler" at bounding box center [82, 205] width 53 height 15
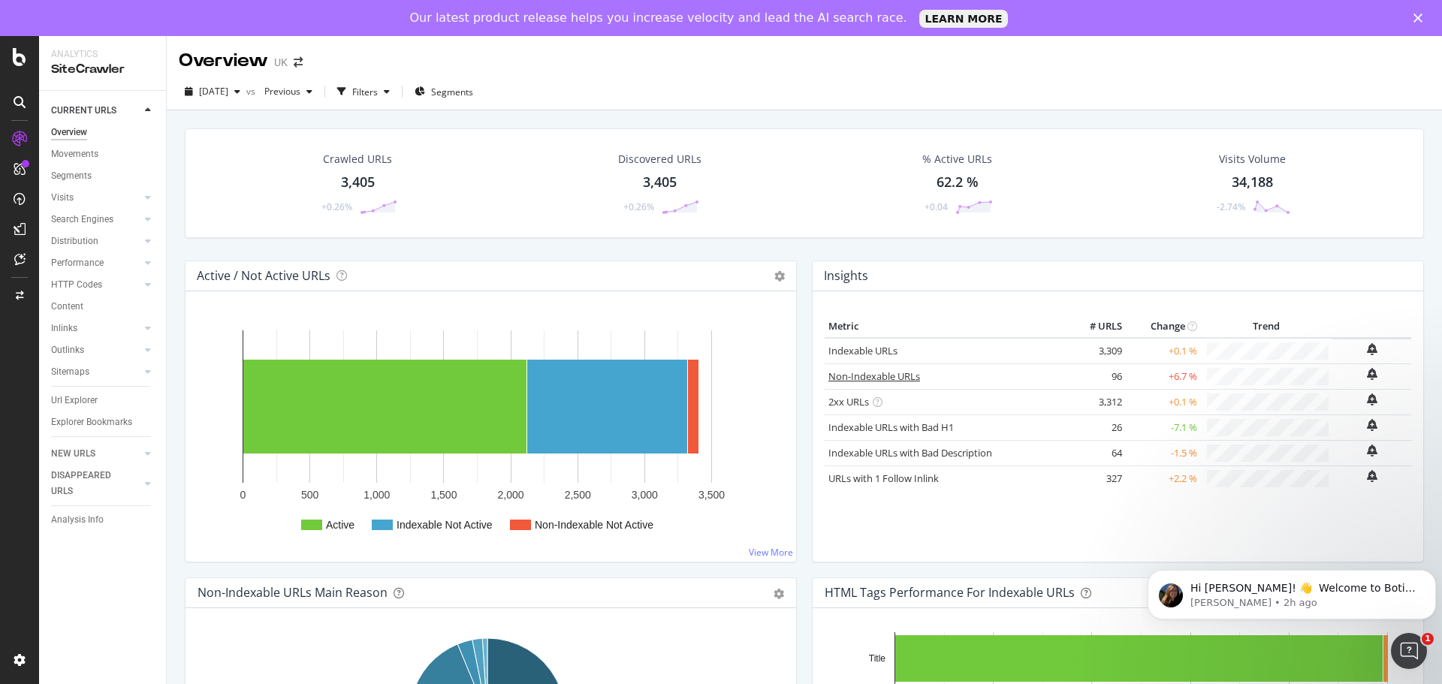
click at [893, 375] on link "Non-Indexable URLs" at bounding box center [875, 377] width 92 height 14
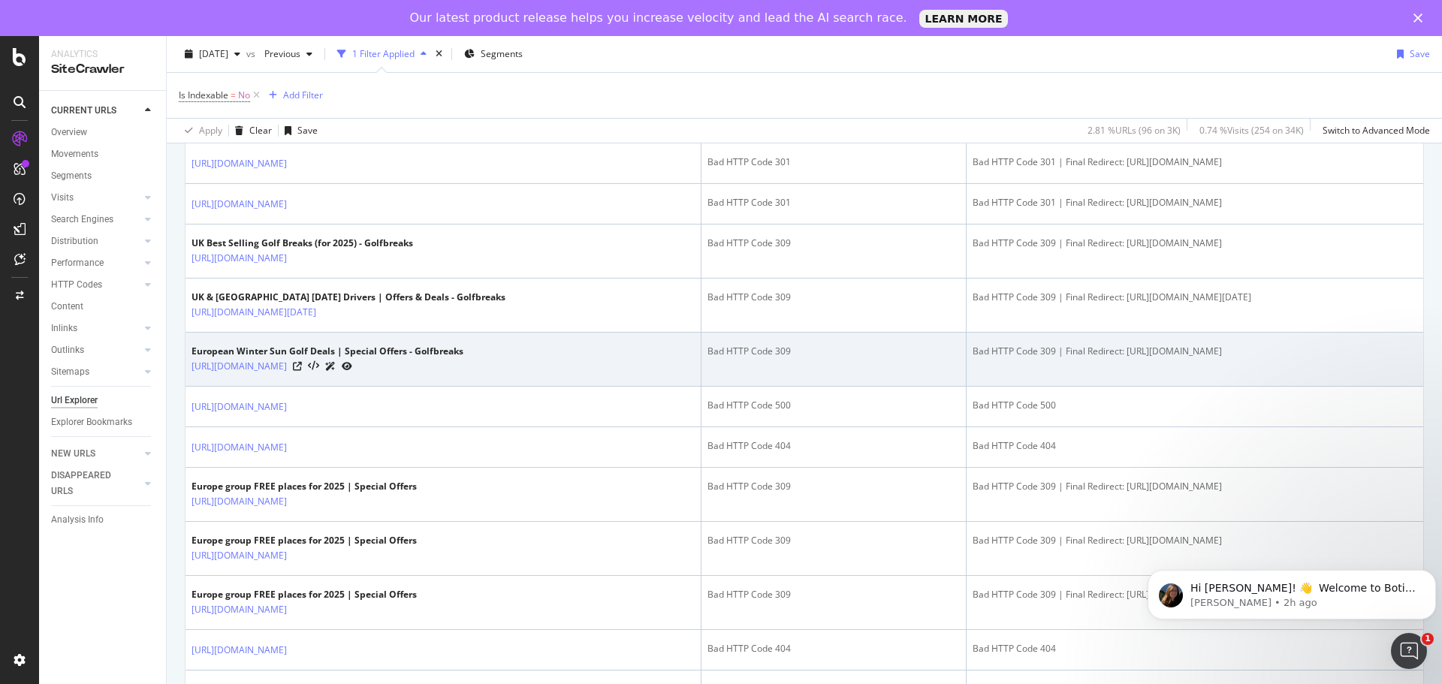
scroll to position [977, 0]
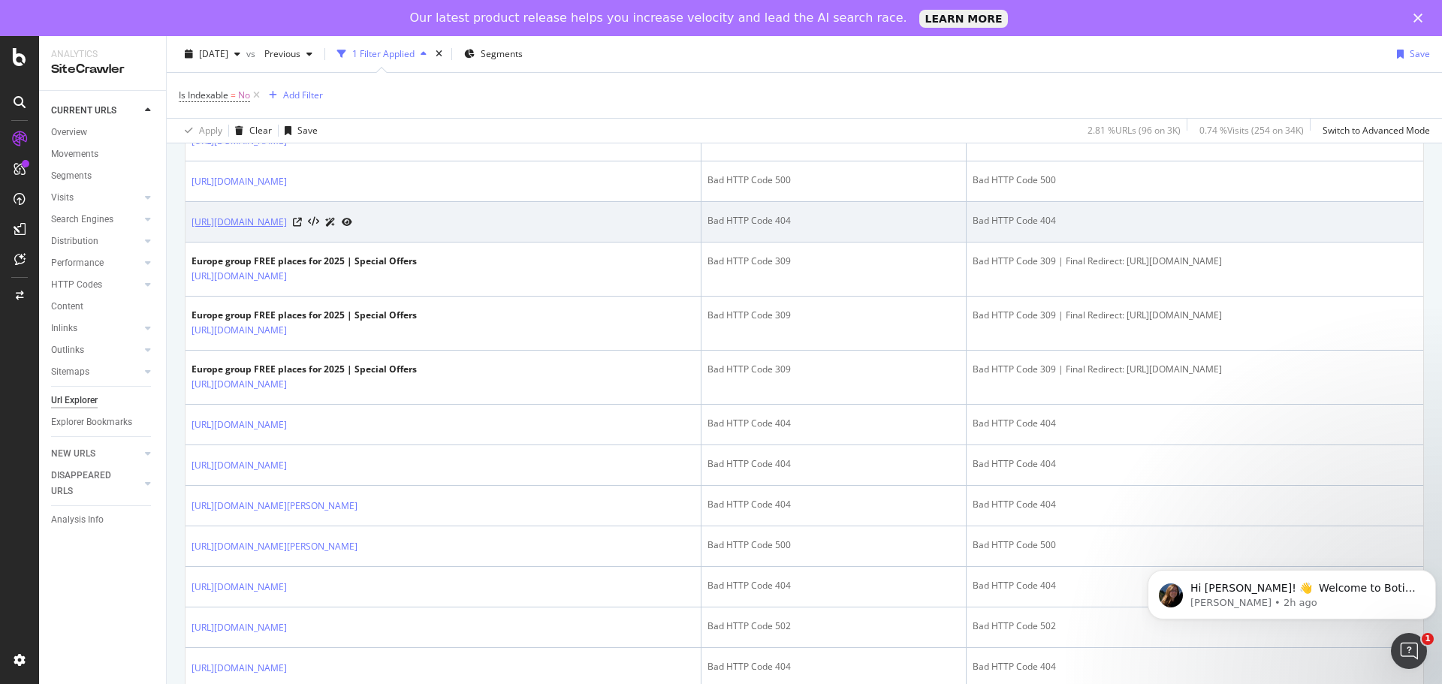
click at [287, 230] on link "[URL][DOMAIN_NAME]" at bounding box center [239, 222] width 95 height 15
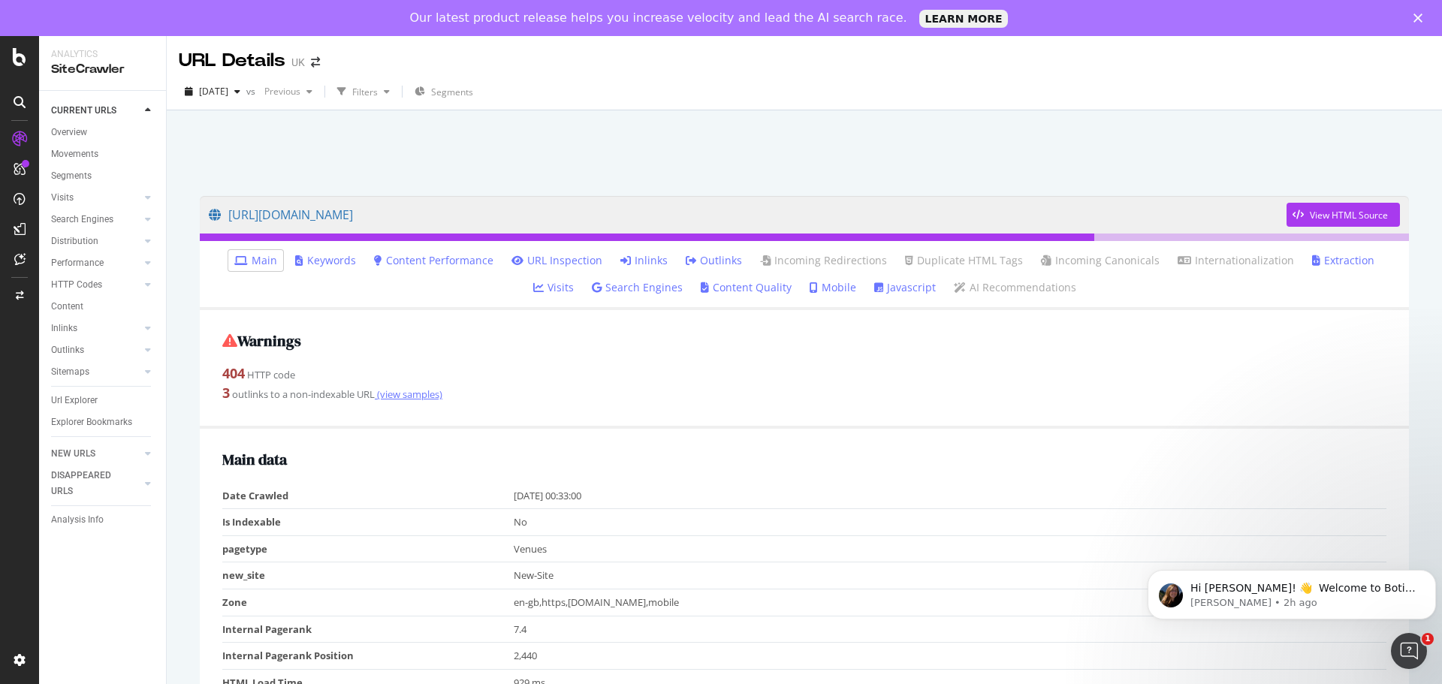
click at [430, 391] on link "(view samples)" at bounding box center [409, 395] width 68 height 14
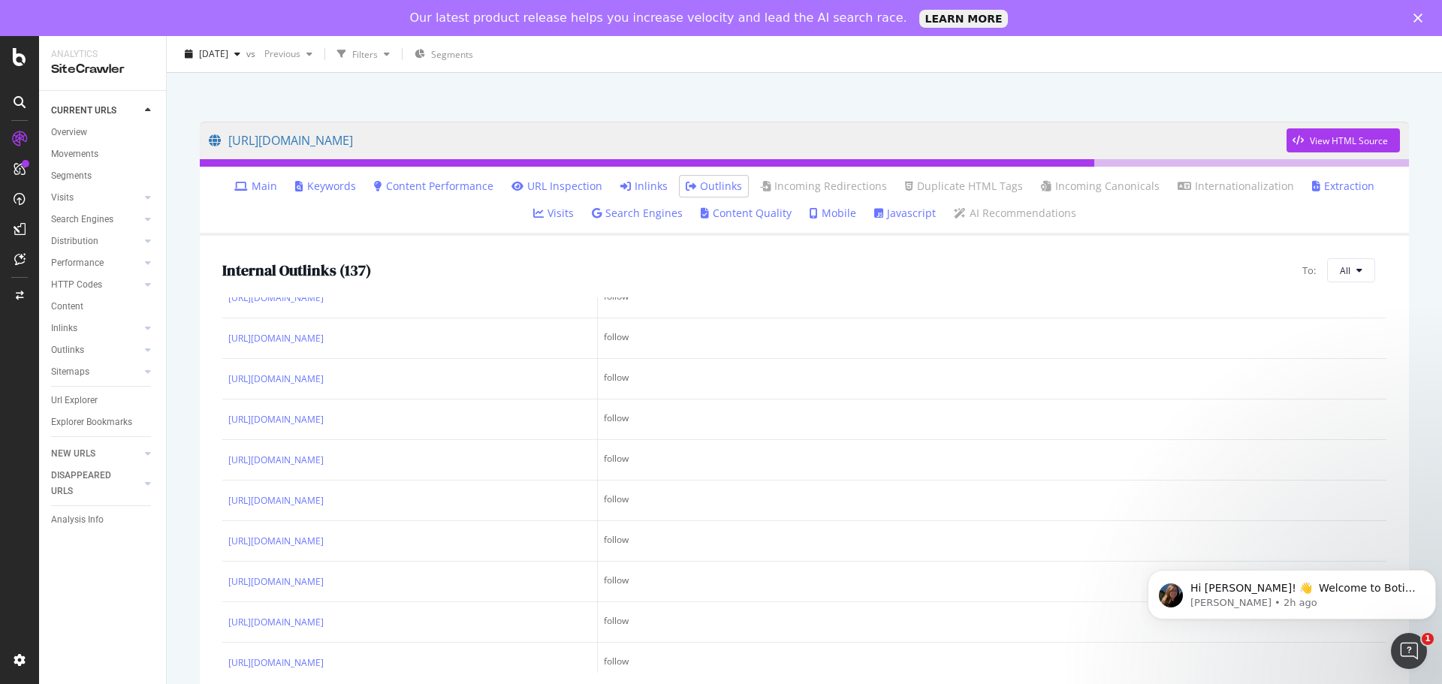
scroll to position [1601, 0]
click at [234, 181] on icon at bounding box center [241, 186] width 14 height 11
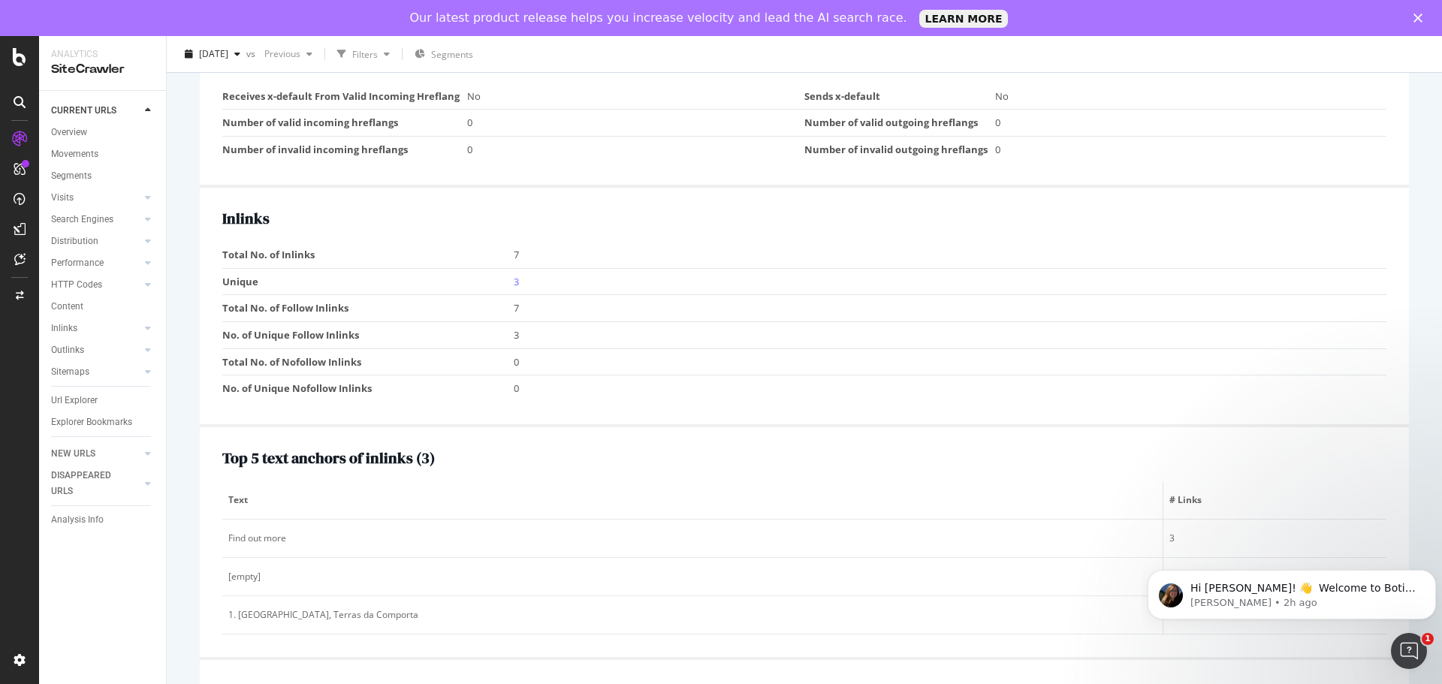
scroll to position [1502, 0]
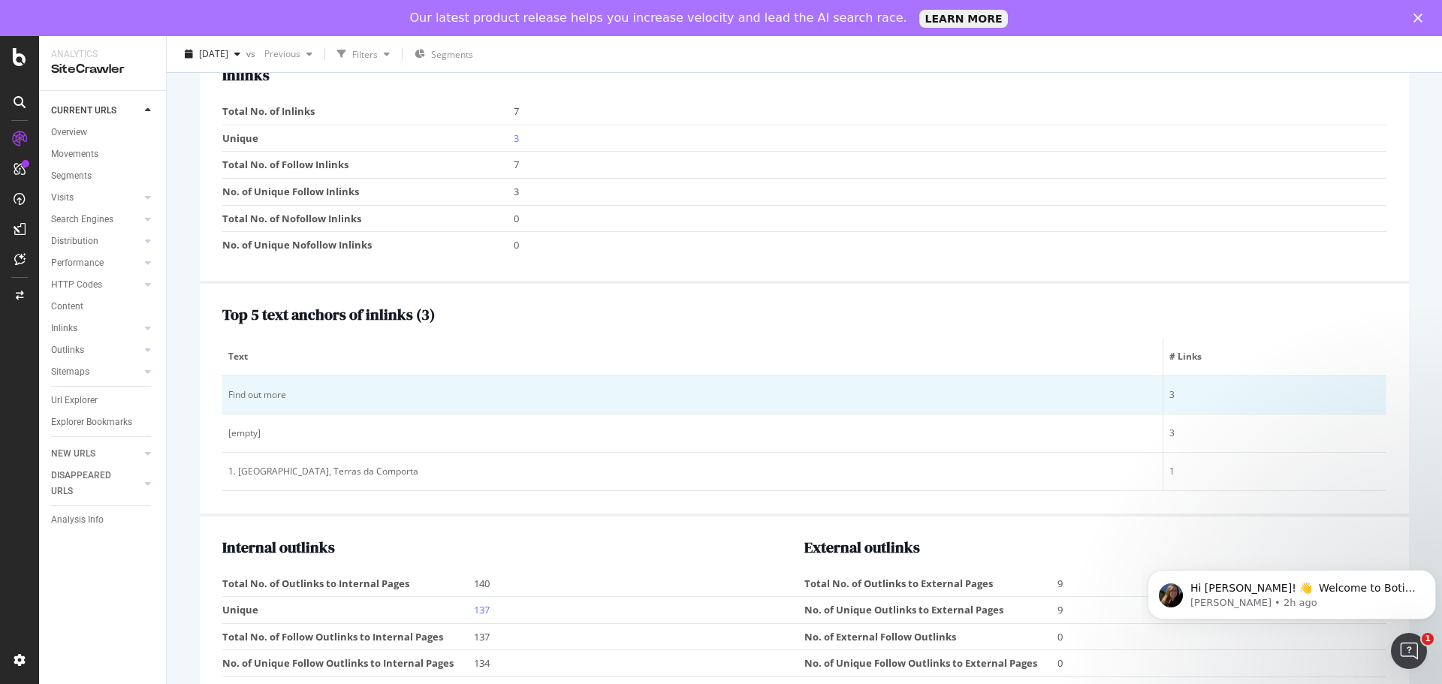
click at [266, 397] on div "Find out more" at bounding box center [692, 395] width 928 height 14
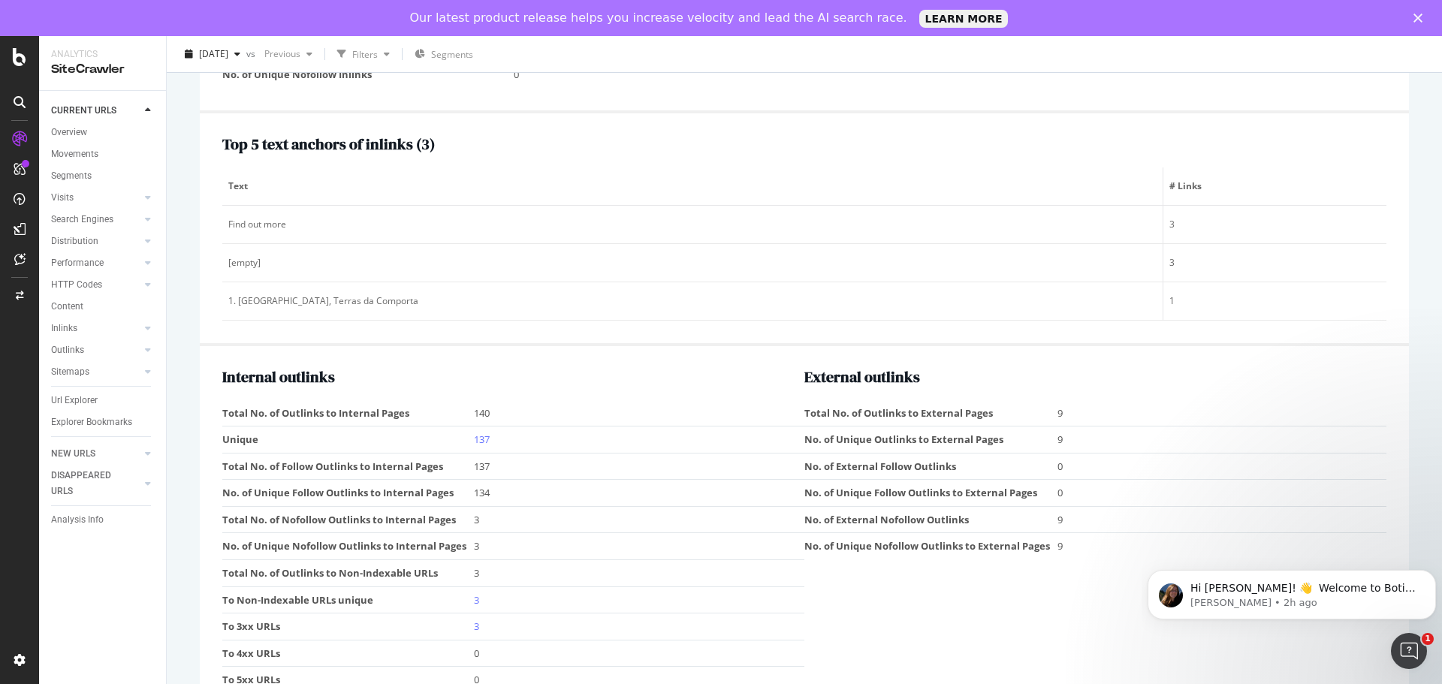
scroll to position [1683, 0]
